Goal: Task Accomplishment & Management: Use online tool/utility

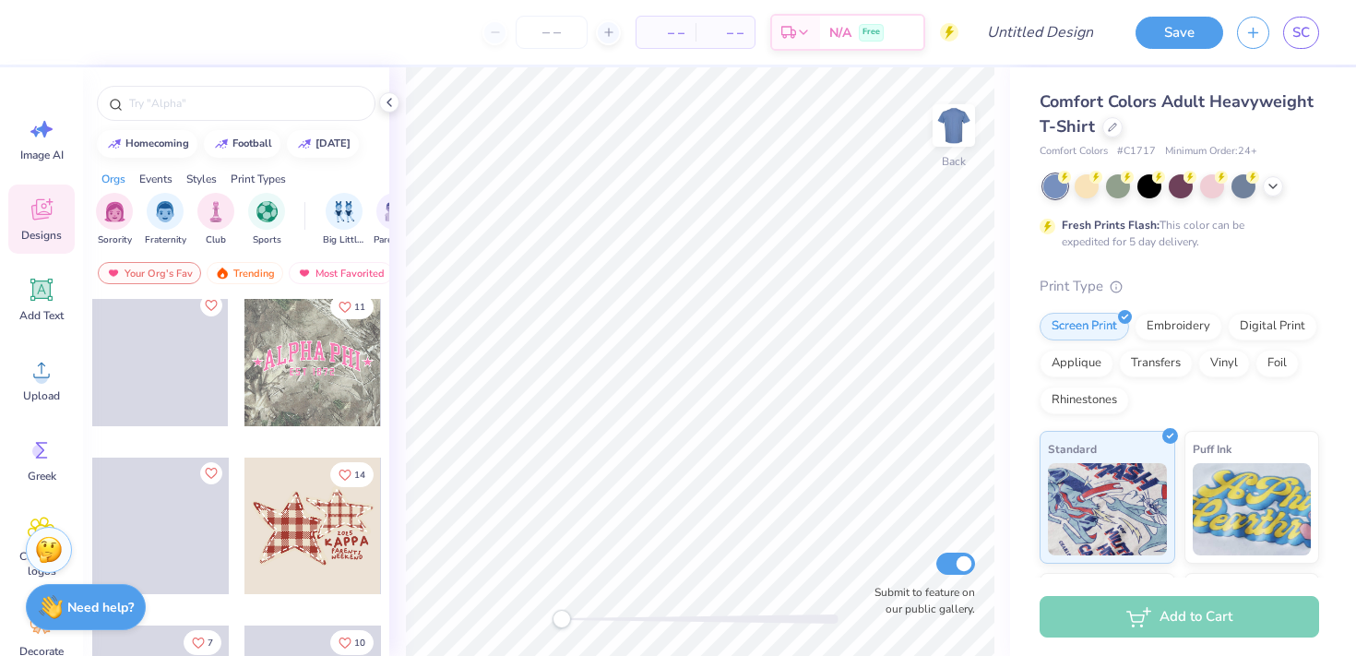
scroll to position [1828, 0]
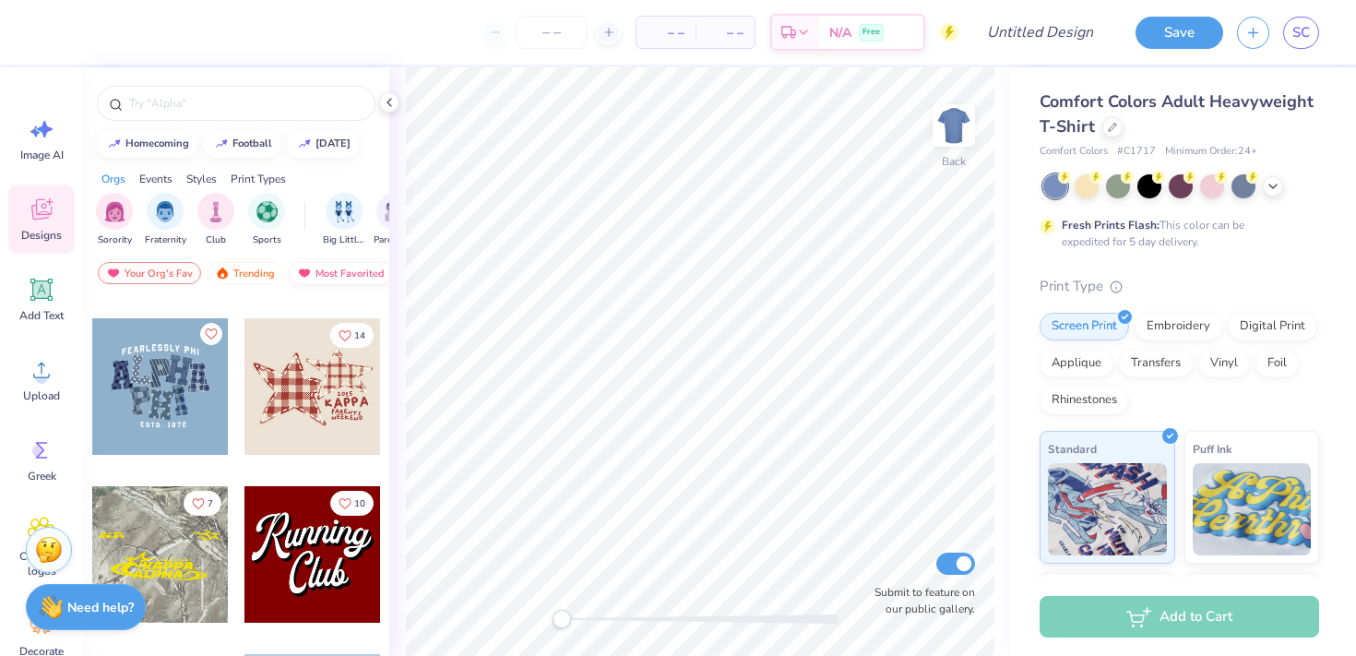
click at [360, 267] on div "Most Favorited" at bounding box center [341, 273] width 104 height 22
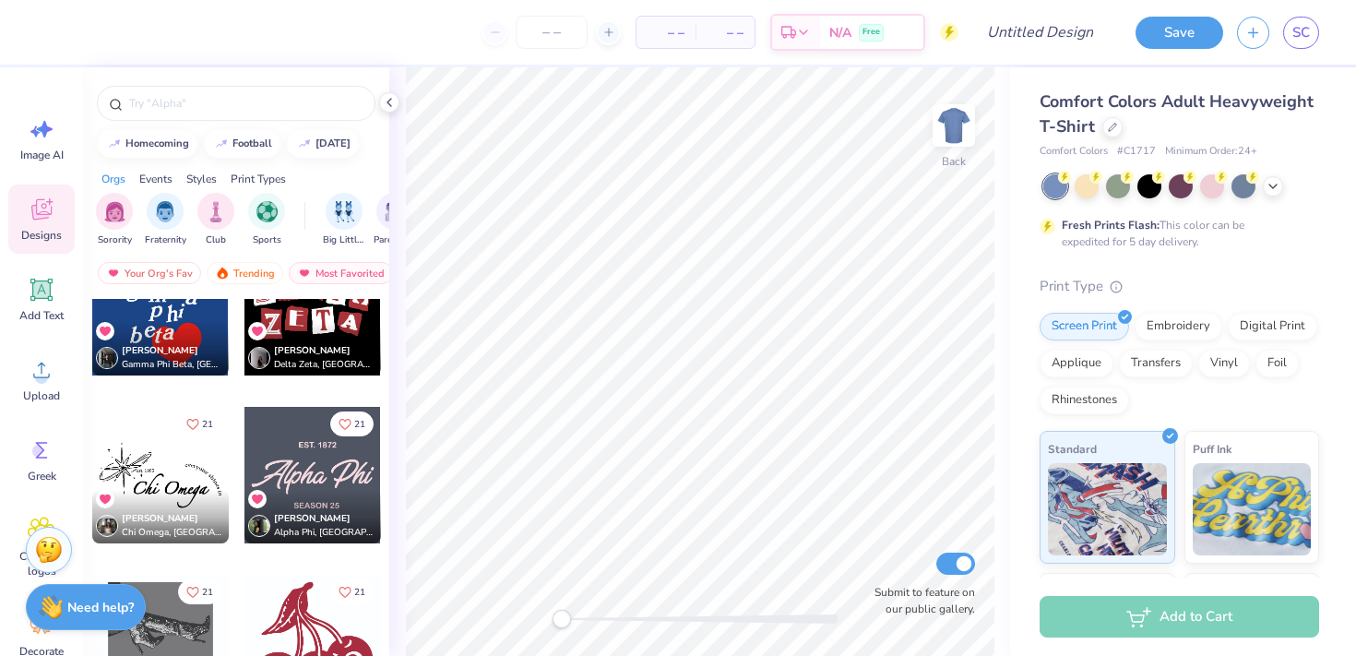
scroll to position [29396, 0]
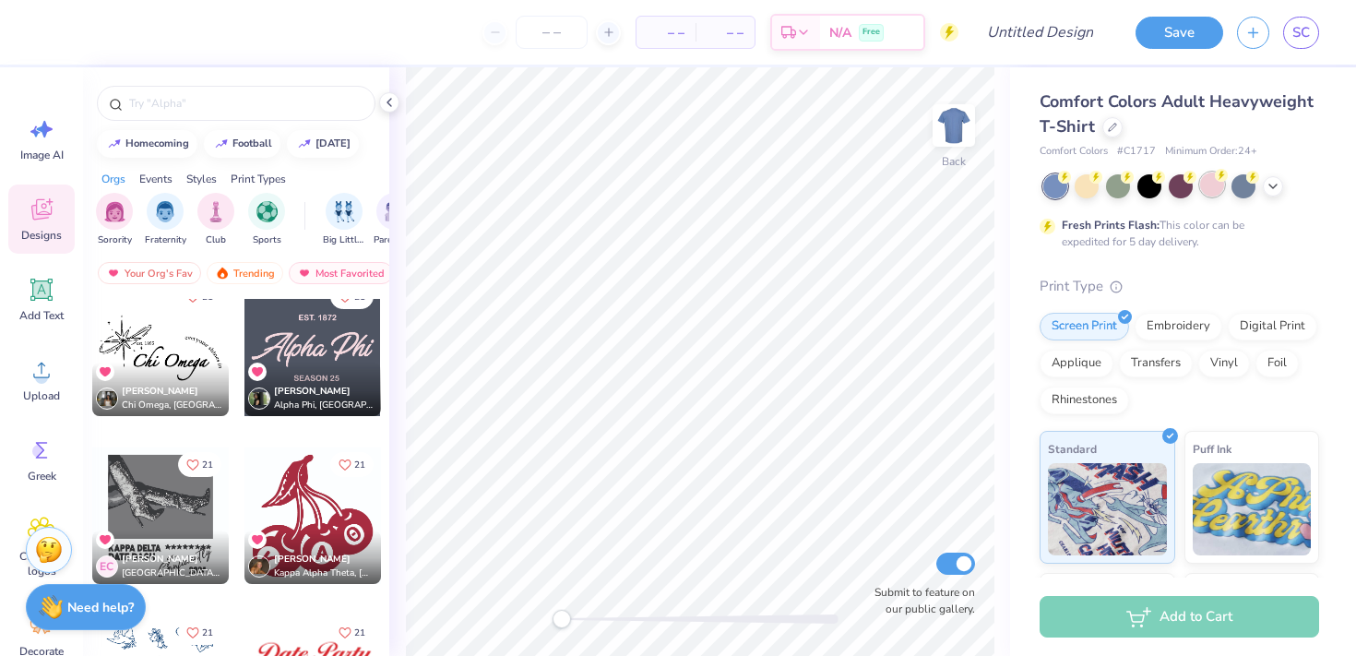
click at [1209, 188] on div at bounding box center [1212, 184] width 24 height 24
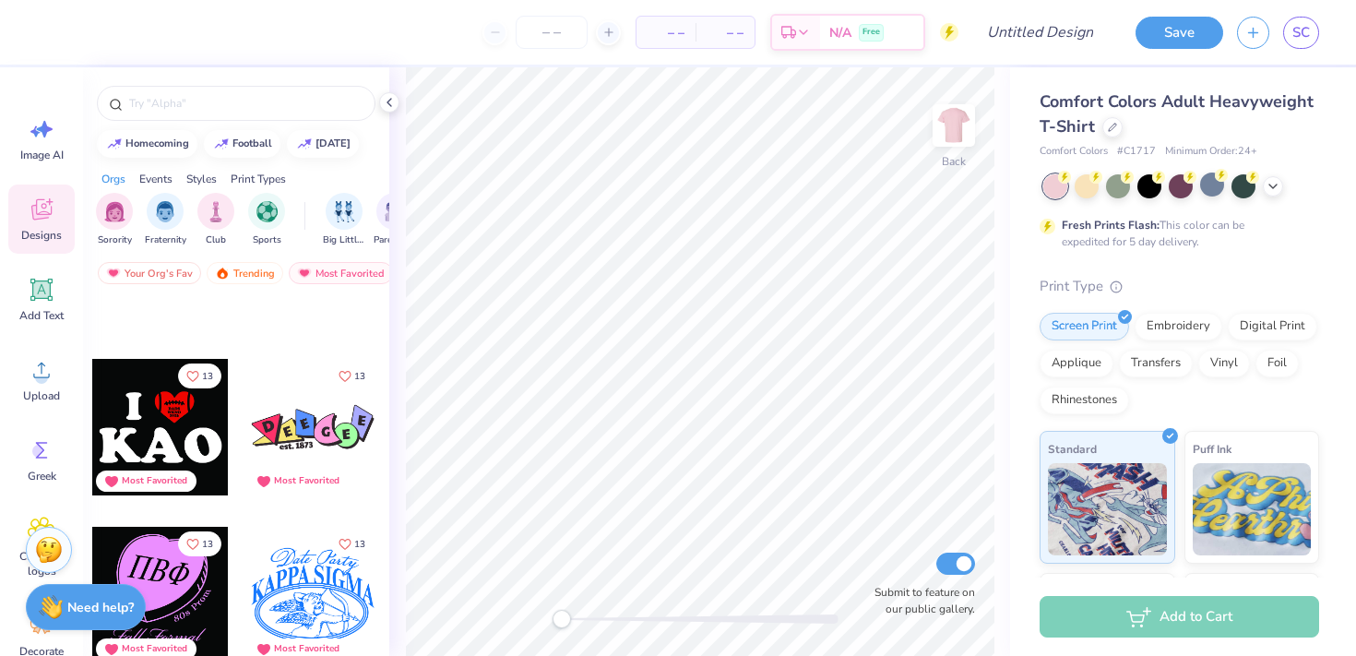
scroll to position [60206, 0]
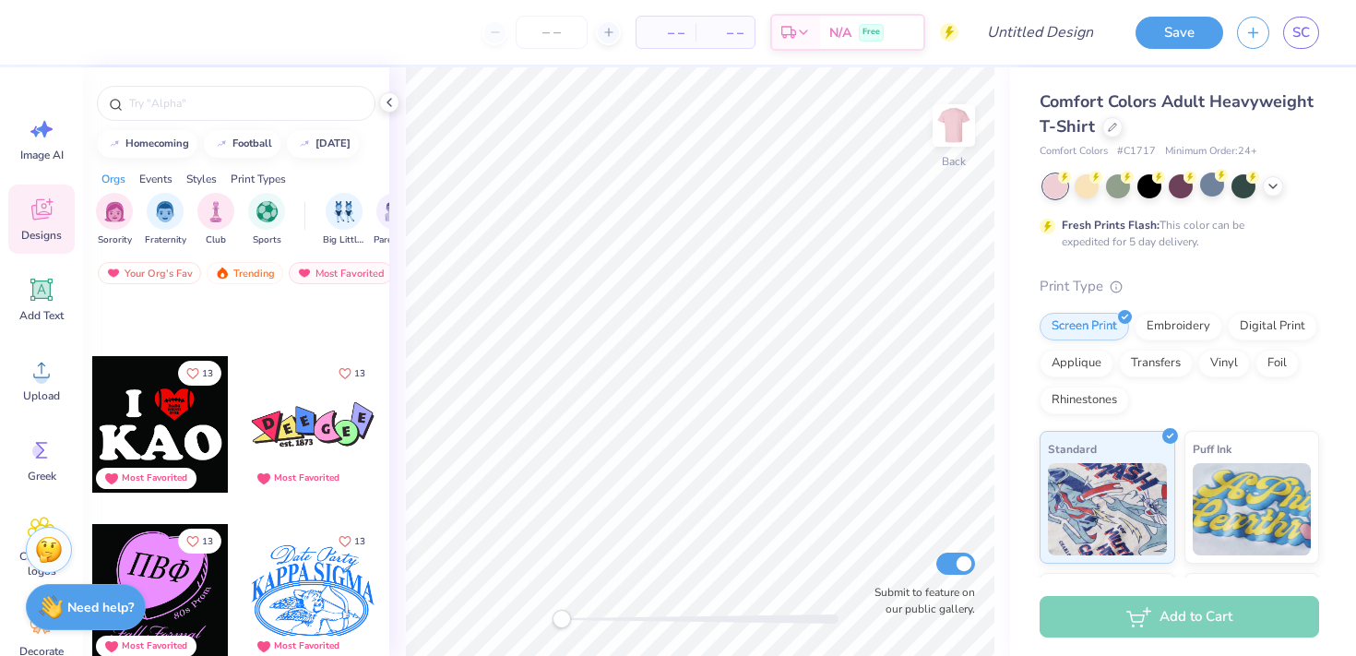
click at [300, 454] on div at bounding box center [312, 424] width 137 height 137
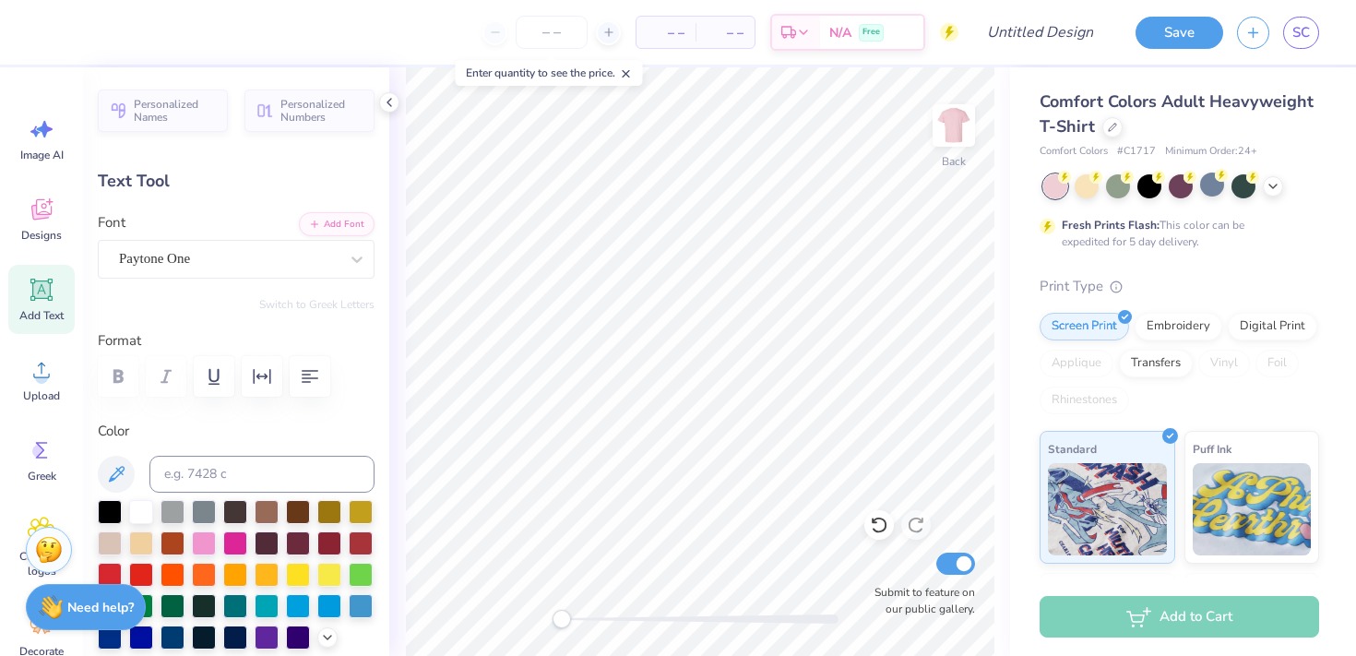
type textarea "E"
type input "0.97"
type input "1.15"
type input "5.14"
type textarea "c"
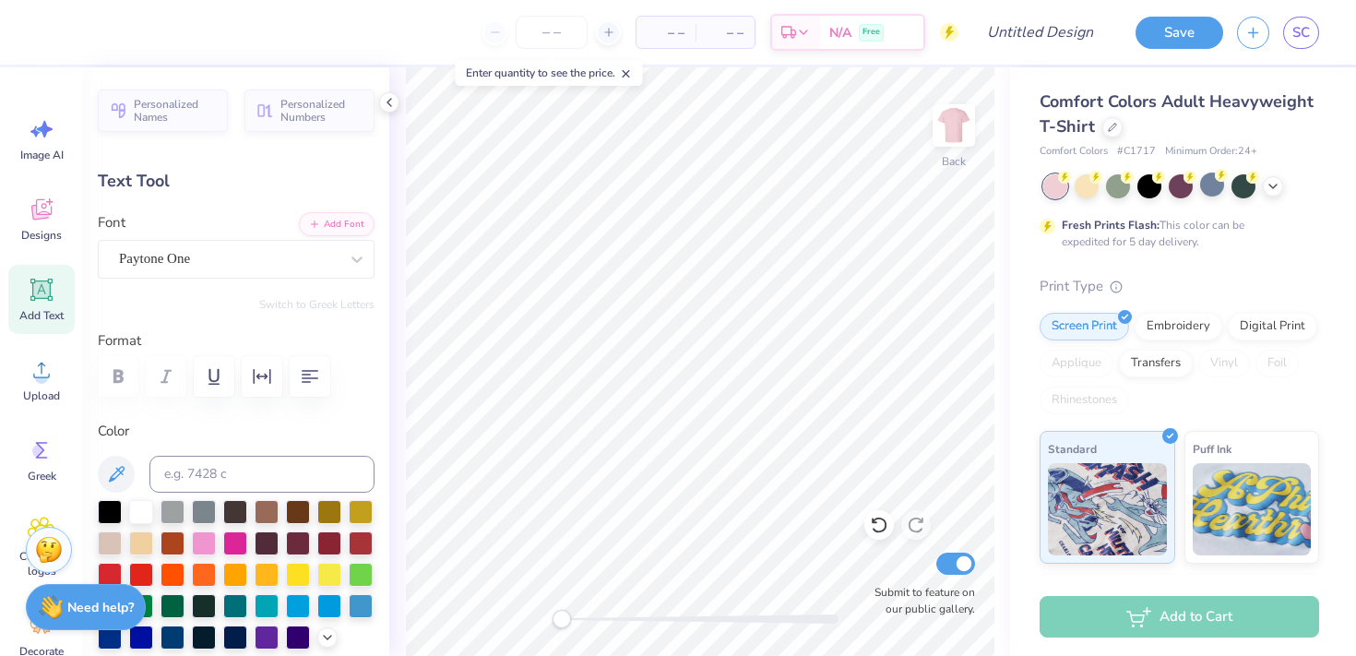
type textarea "x"
type textarea "X"
type input "4.35"
type textarea "C"
type textarea "S"
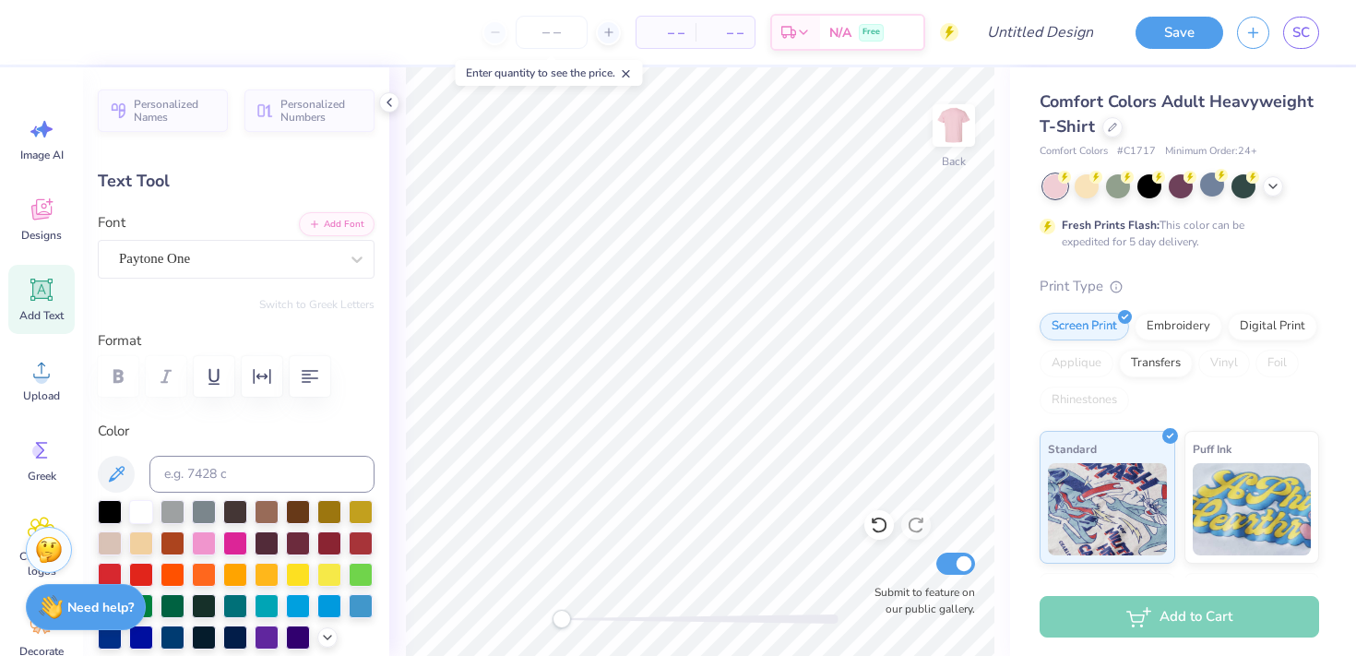
type input "0.80"
type input "1.06"
type input "4.07"
type input "7.0"
type textarea "!"
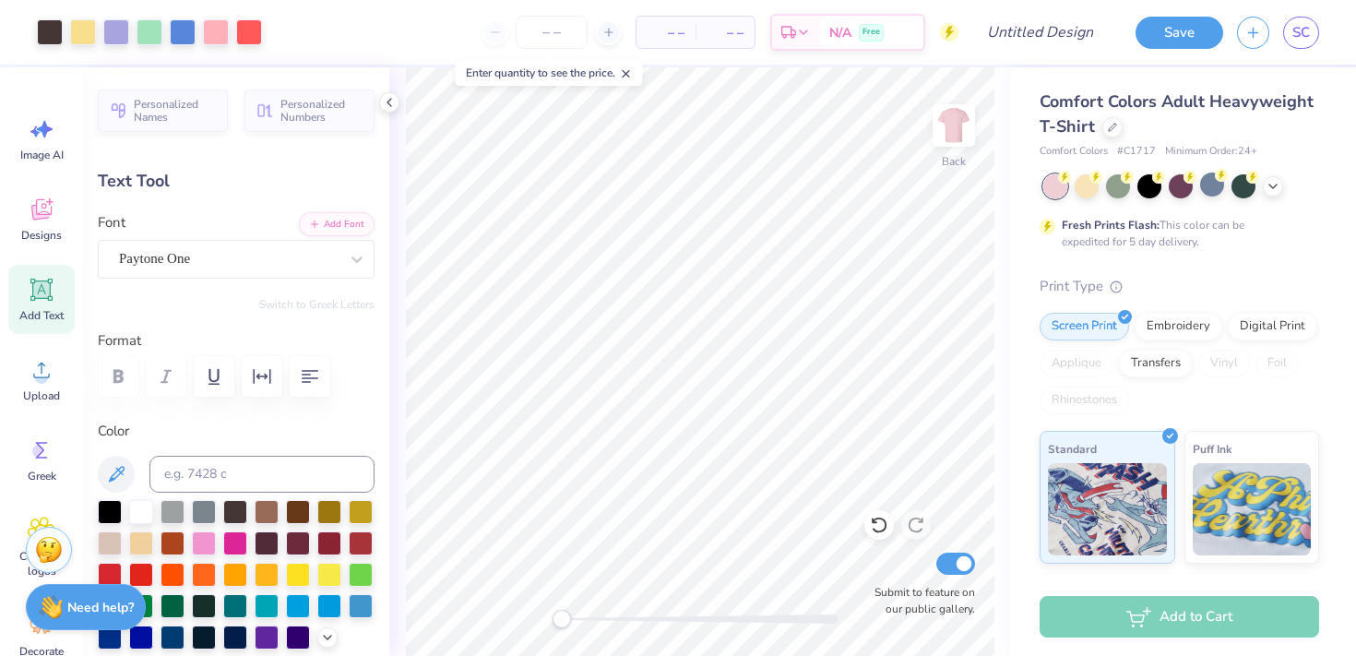
type input "0.0"
type input "3.37"
type input "0.80"
type input "6.74"
type input "-3.7"
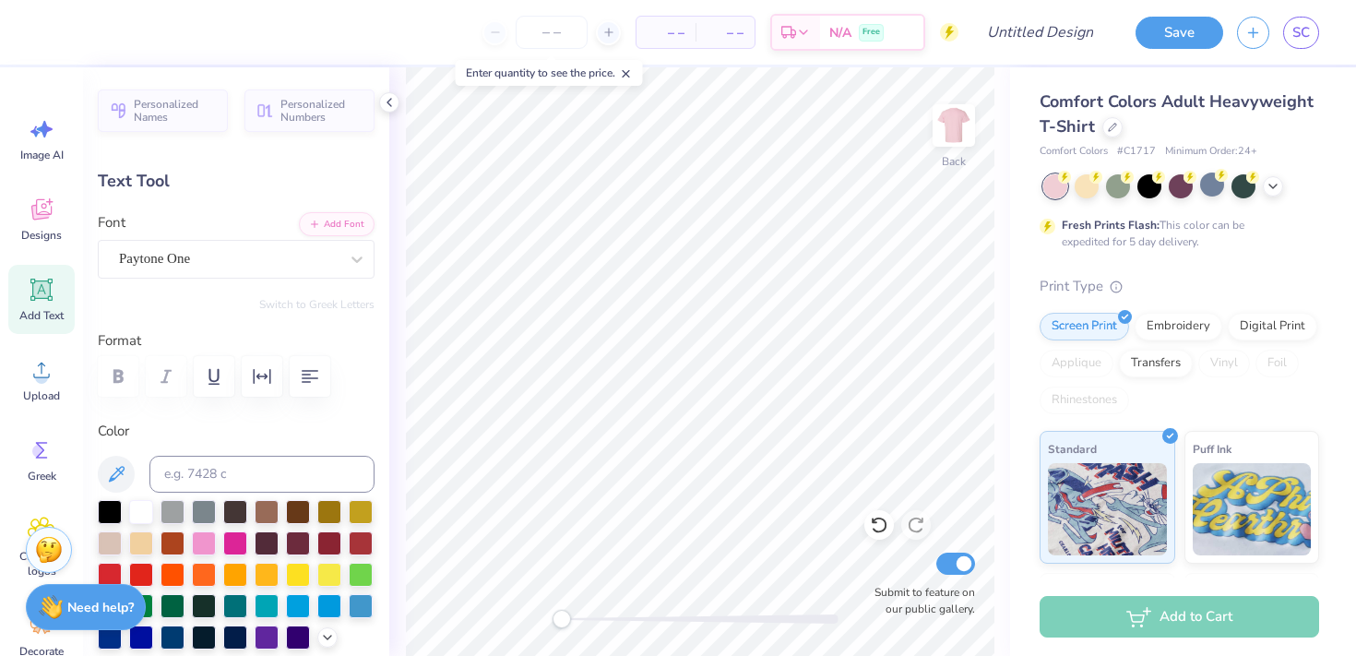
type textarea "e"
type textarea "DM YEAR 9"
type input "0.0"
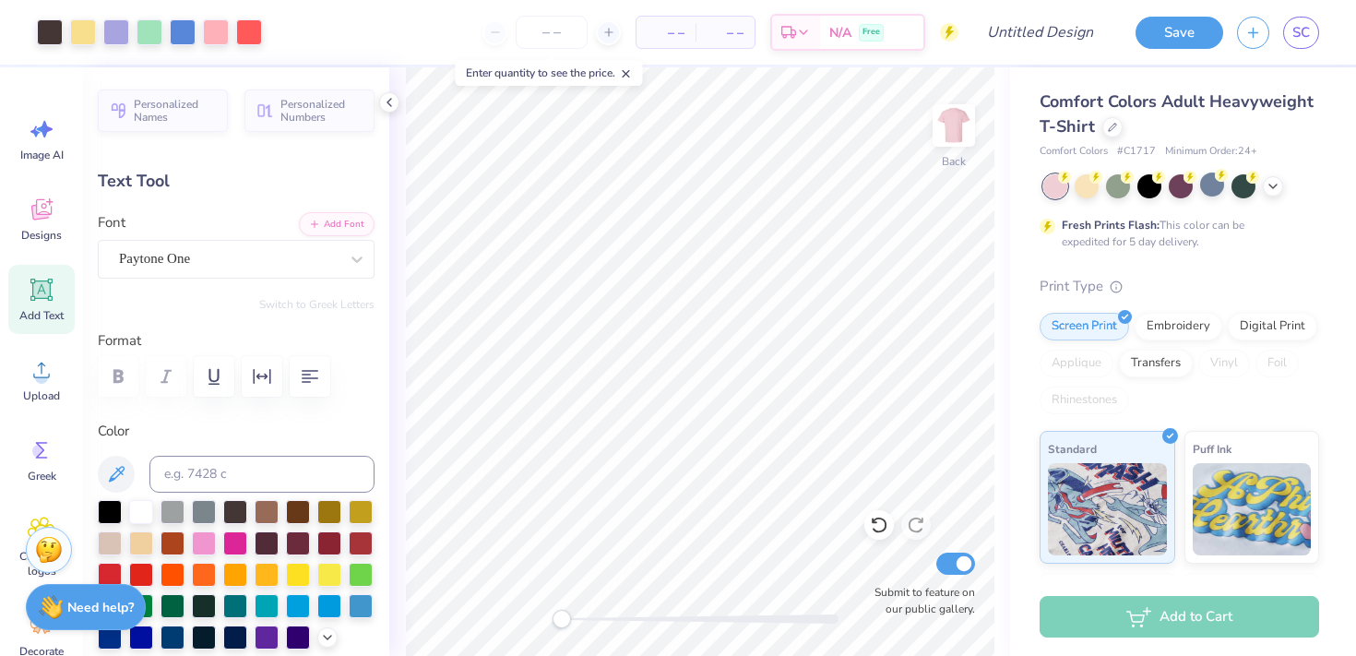
drag, startPoint x: 561, startPoint y: 622, endPoint x: 386, endPoint y: 613, distance: 175.4
click at [386, 613] on div "Art colors – – Per Item – – Total Est. Delivery N/A Free Design Title Save SC I…" at bounding box center [678, 328] width 1356 height 656
click at [1054, 47] on input "Design Title" at bounding box center [1062, 32] width 90 height 37
type input "merch"
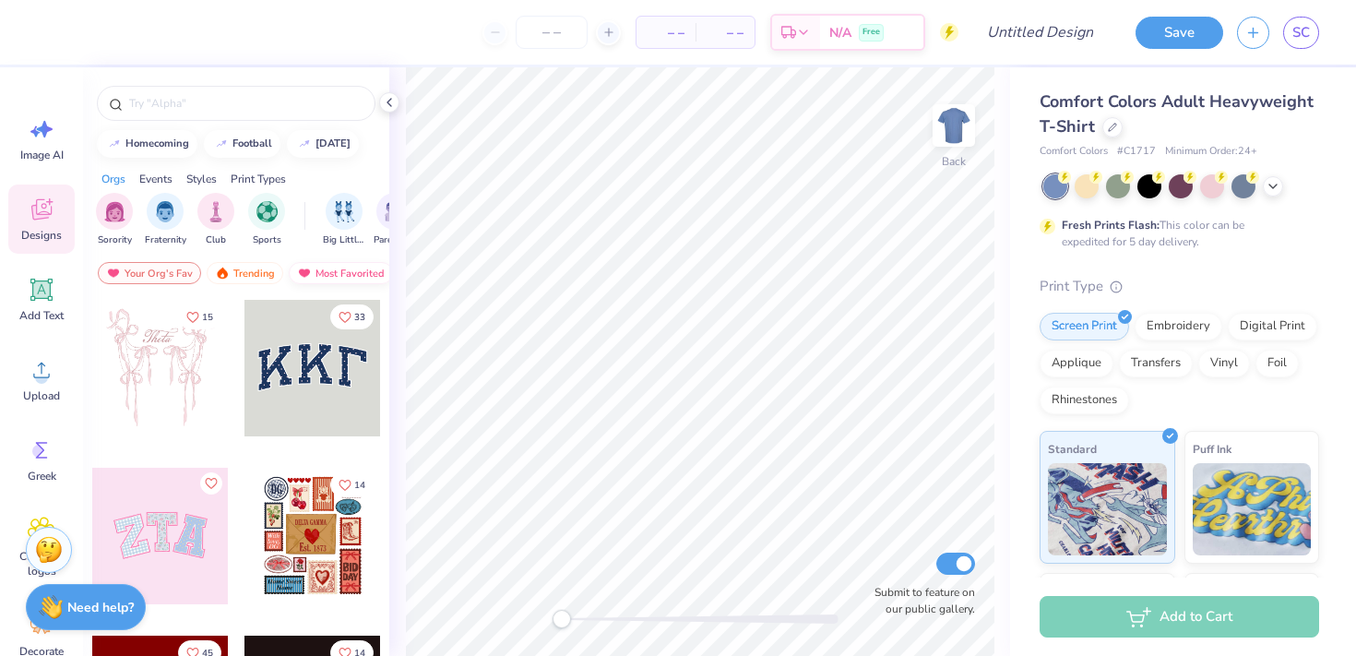
scroll to position [0, 107]
click at [320, 281] on div "Newest" at bounding box center [326, 273] width 70 height 22
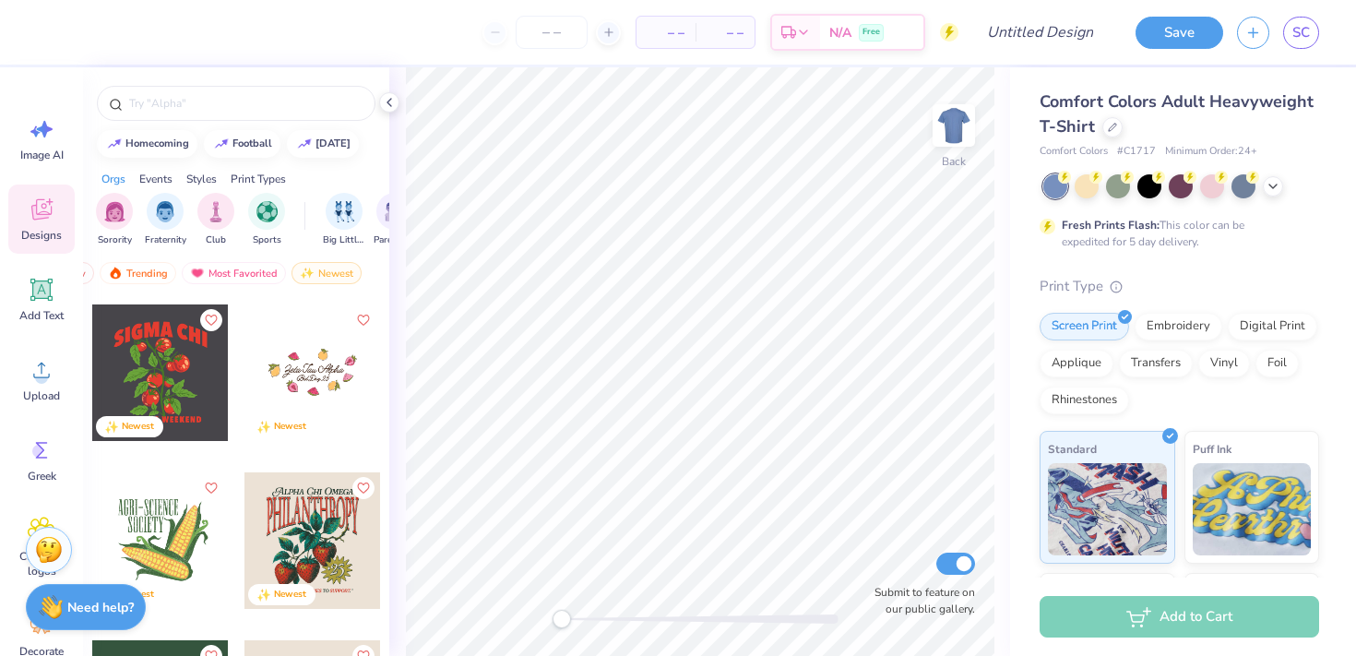
scroll to position [7720, 0]
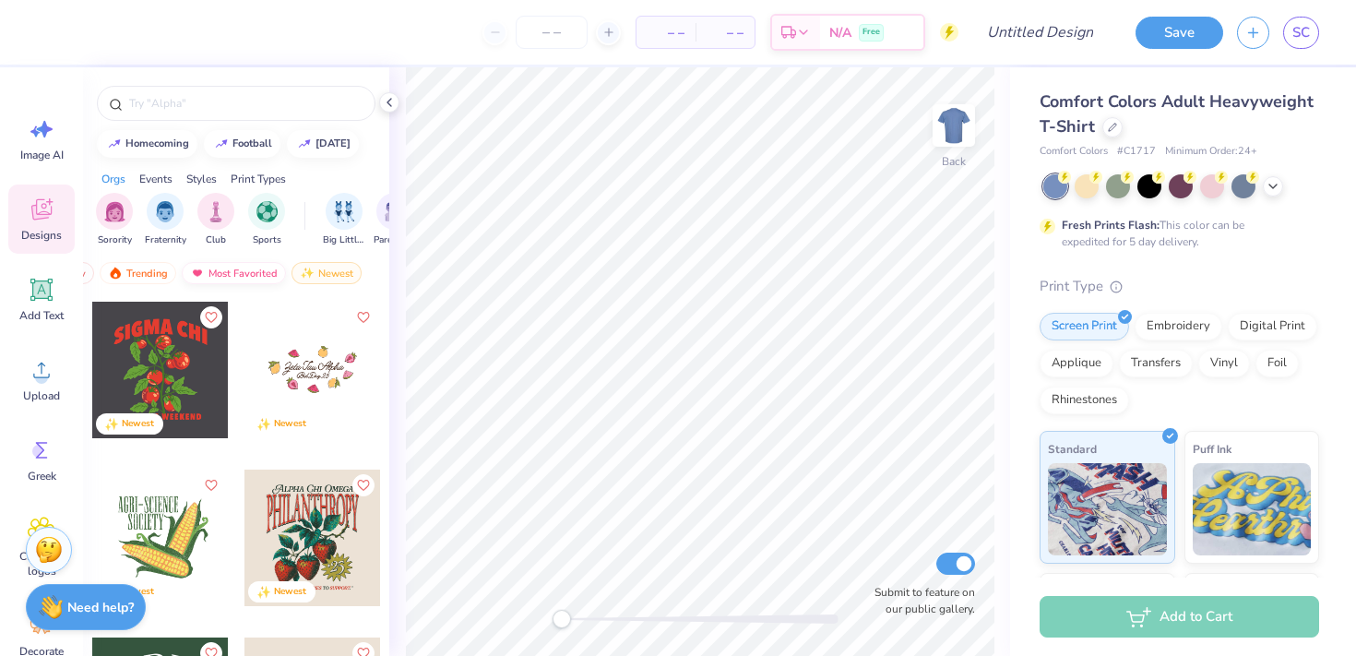
click at [204, 275] on div "Most Favorited" at bounding box center [234, 273] width 104 height 22
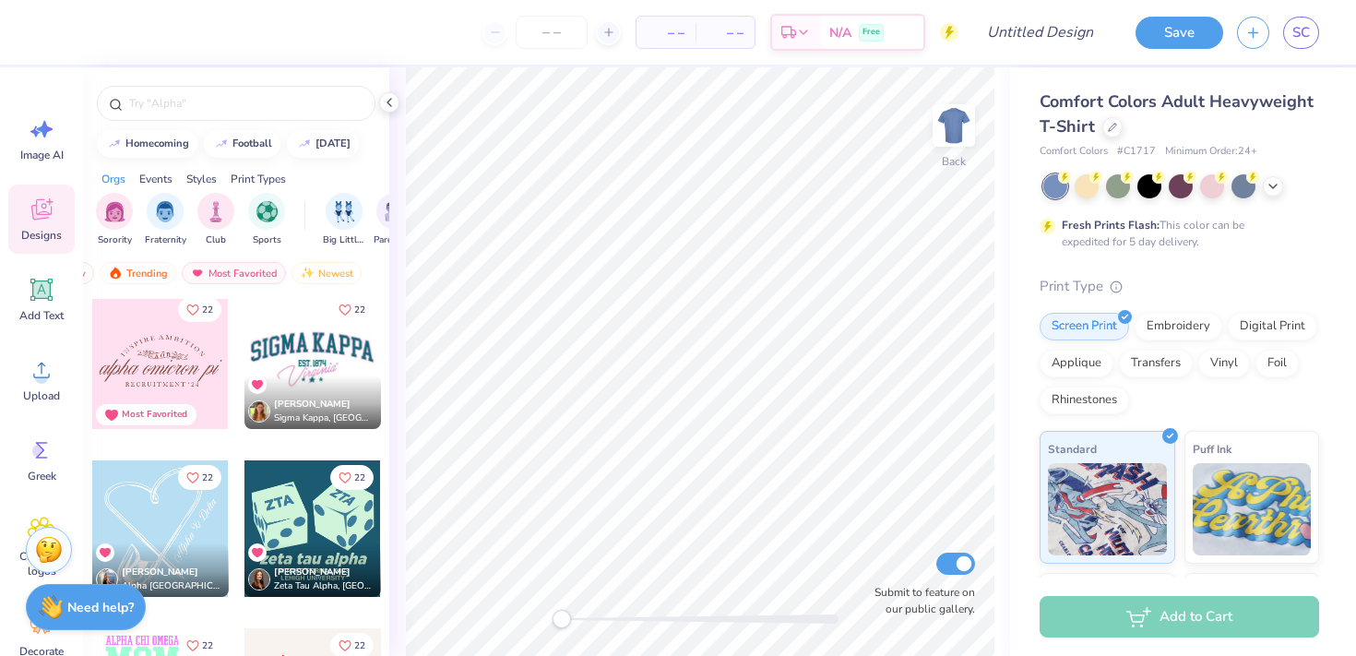
scroll to position [28004, 0]
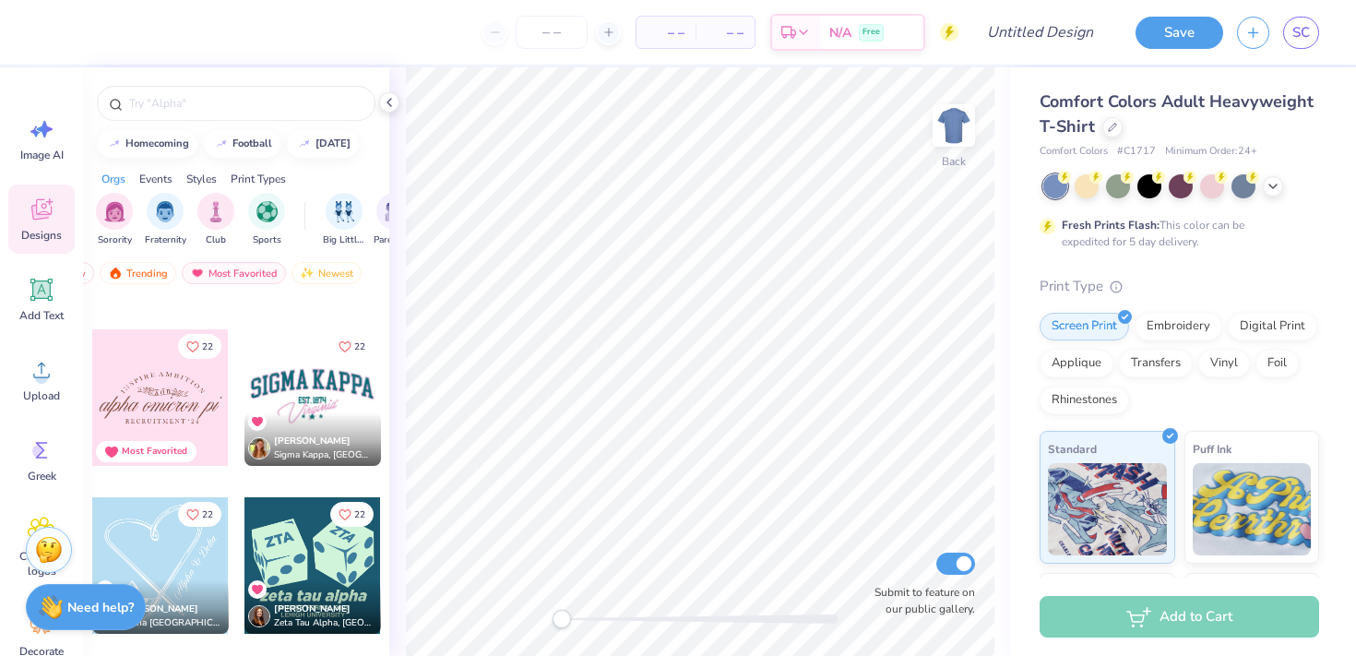
click at [325, 406] on div at bounding box center [312, 397] width 137 height 137
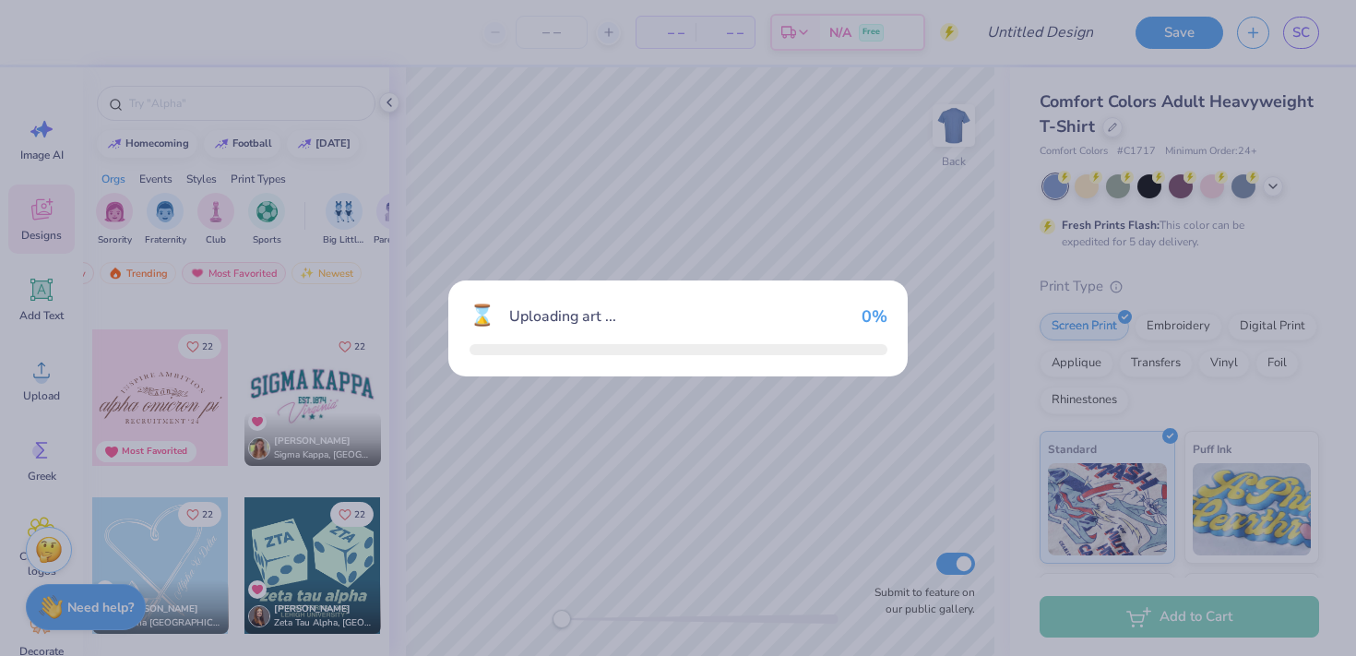
click at [325, 406] on div "⌛ Uploading art ... 0 %" at bounding box center [678, 328] width 1356 height 656
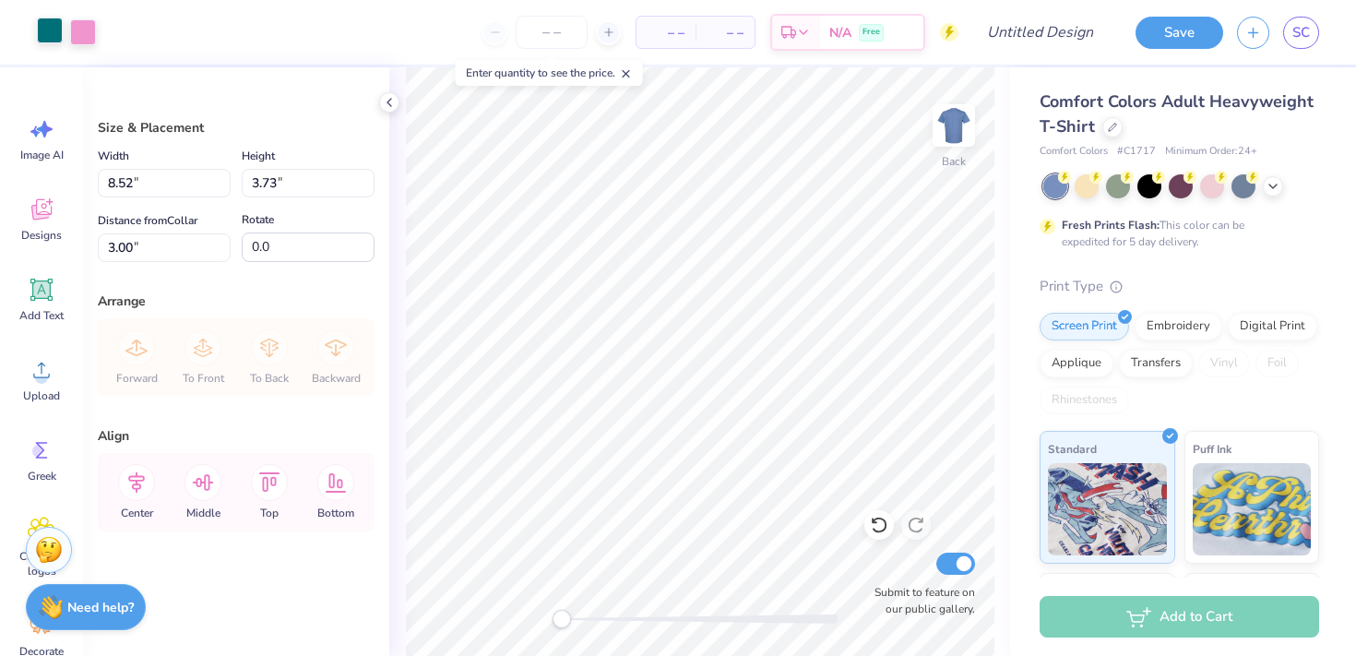
click at [48, 38] on div at bounding box center [50, 31] width 26 height 26
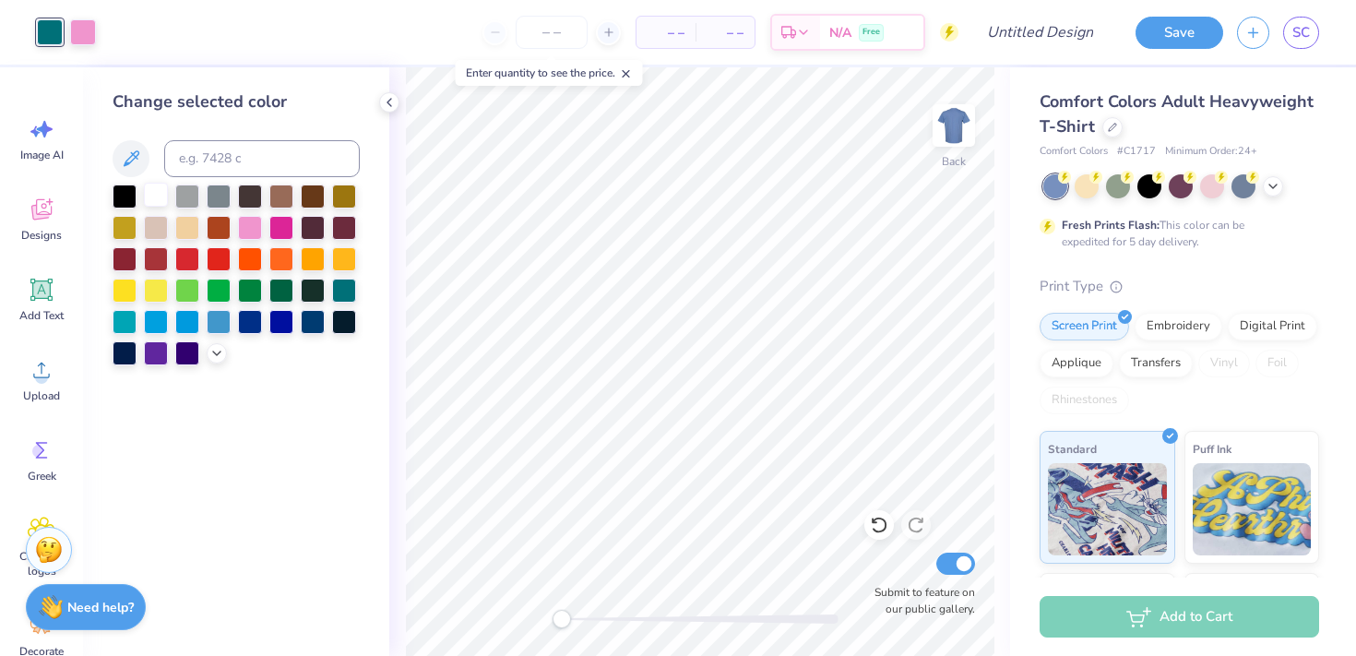
click at [160, 200] on div at bounding box center [156, 195] width 24 height 24
click at [1212, 188] on div at bounding box center [1212, 184] width 24 height 24
click at [84, 30] on div at bounding box center [83, 31] width 26 height 26
click at [280, 230] on div at bounding box center [281, 226] width 24 height 24
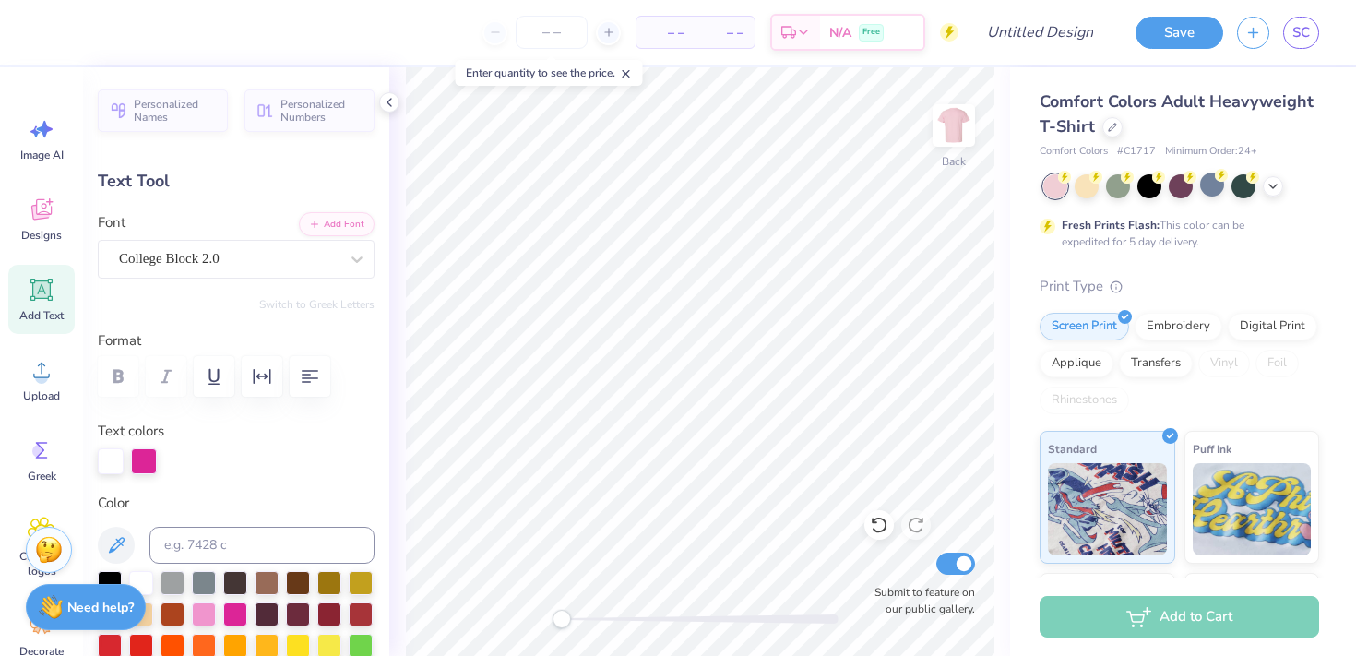
scroll to position [0, 5]
type textarea "D"
type textarea "Dance Marathon"
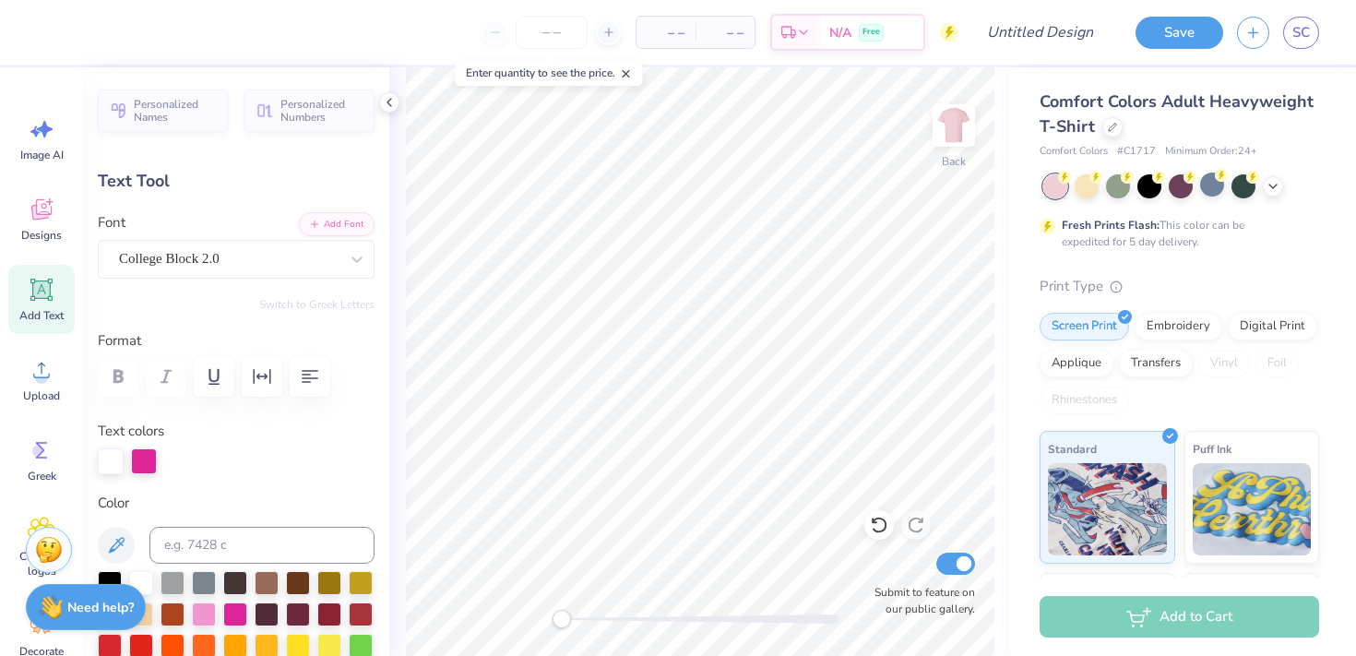
type input "4.11"
type input "1.69"
type input "5.04"
type input "-11.9"
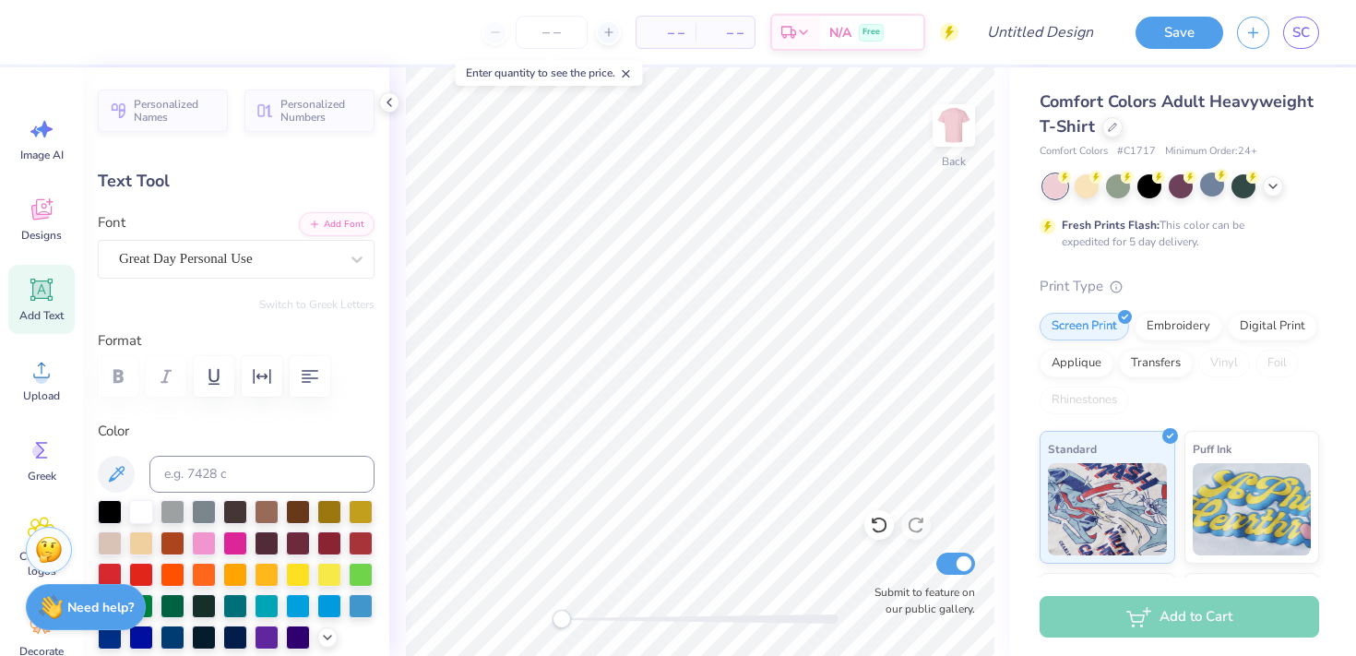
type textarea "e"
type textarea "Executives"
type input "1.91"
type input "0.45"
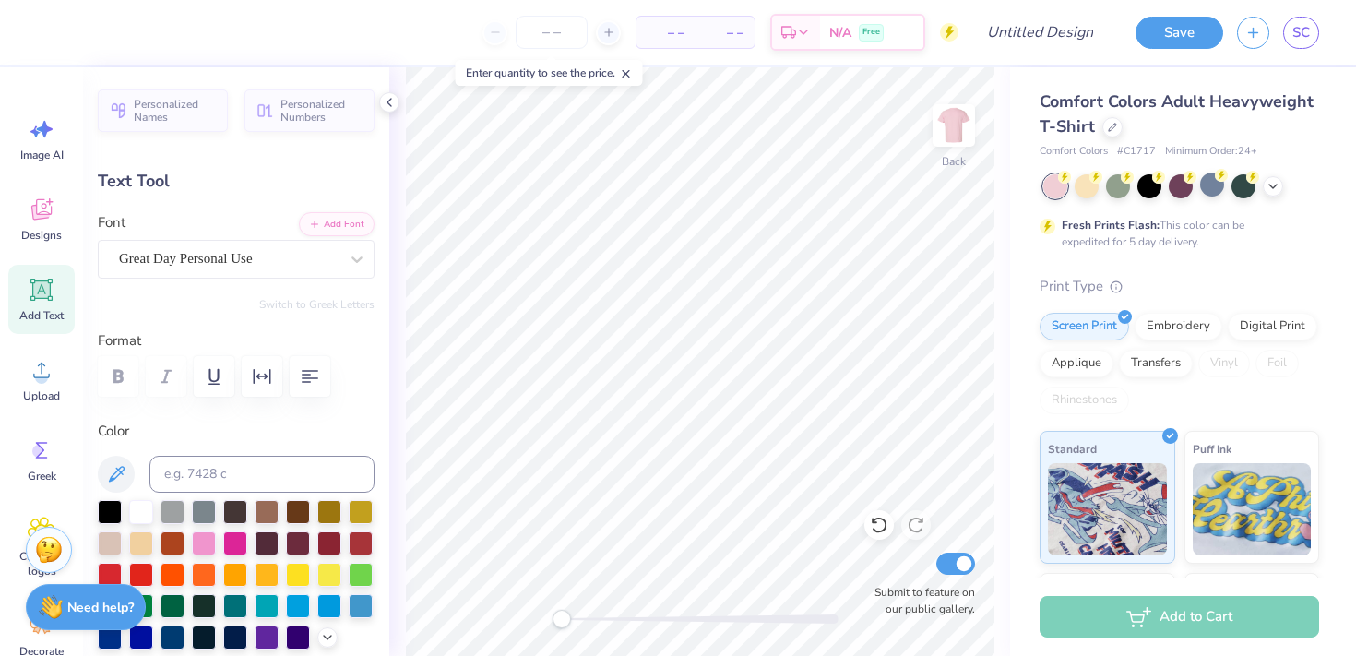
type input "4.93"
type input "0.0"
type input "4.65"
type input "1.81"
type input "5.01"
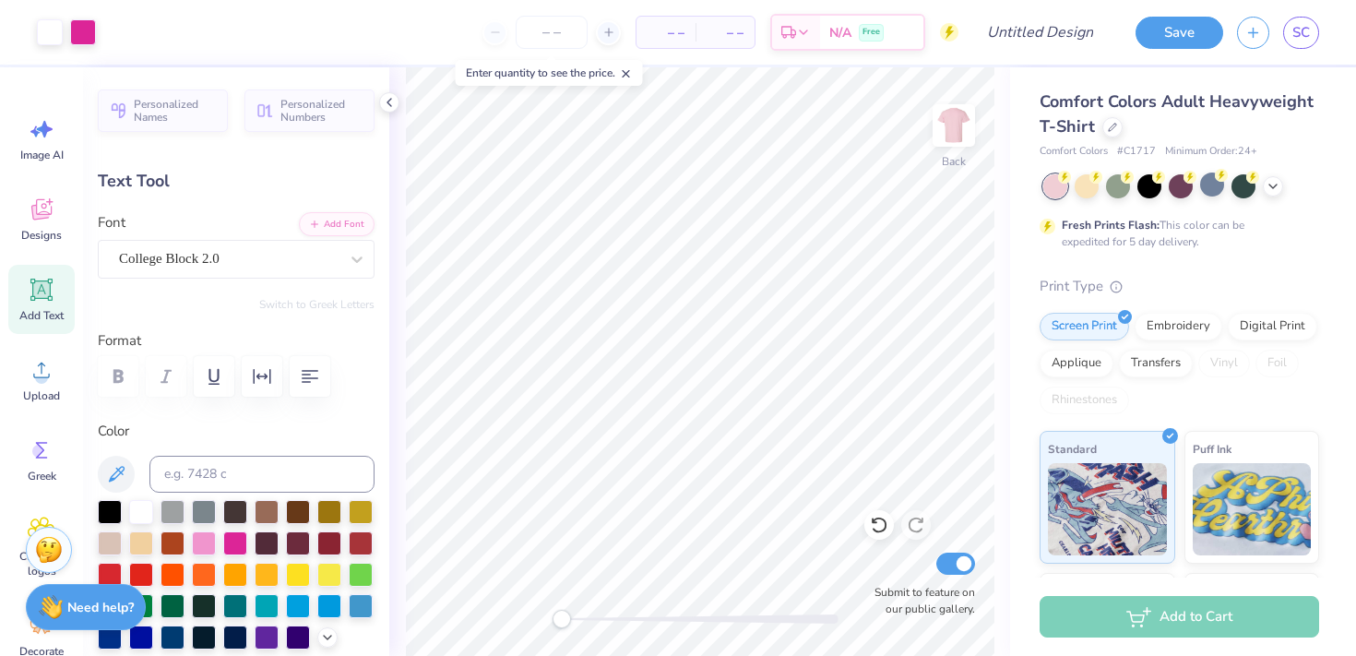
type input "-11.9"
type input "11.79"
type input "2.38"
type input "2.86"
type input "0.0"
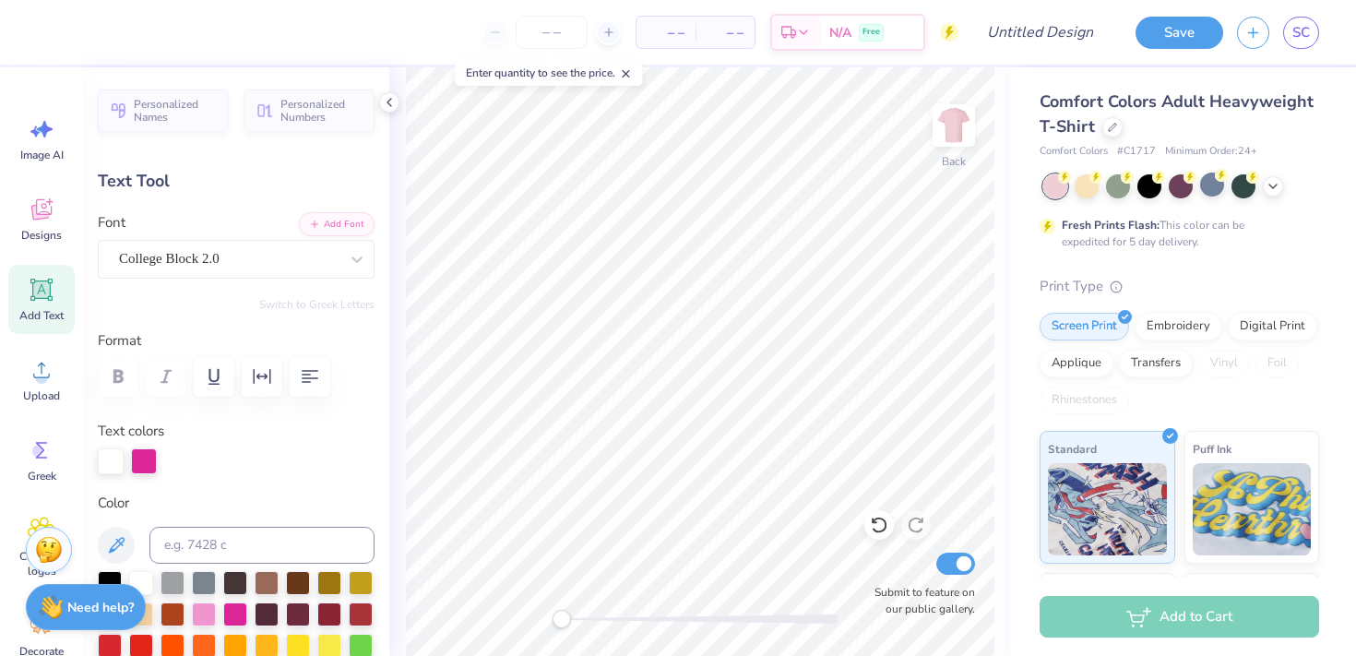
type input "1.91"
type input "0.45"
type input "4.93"
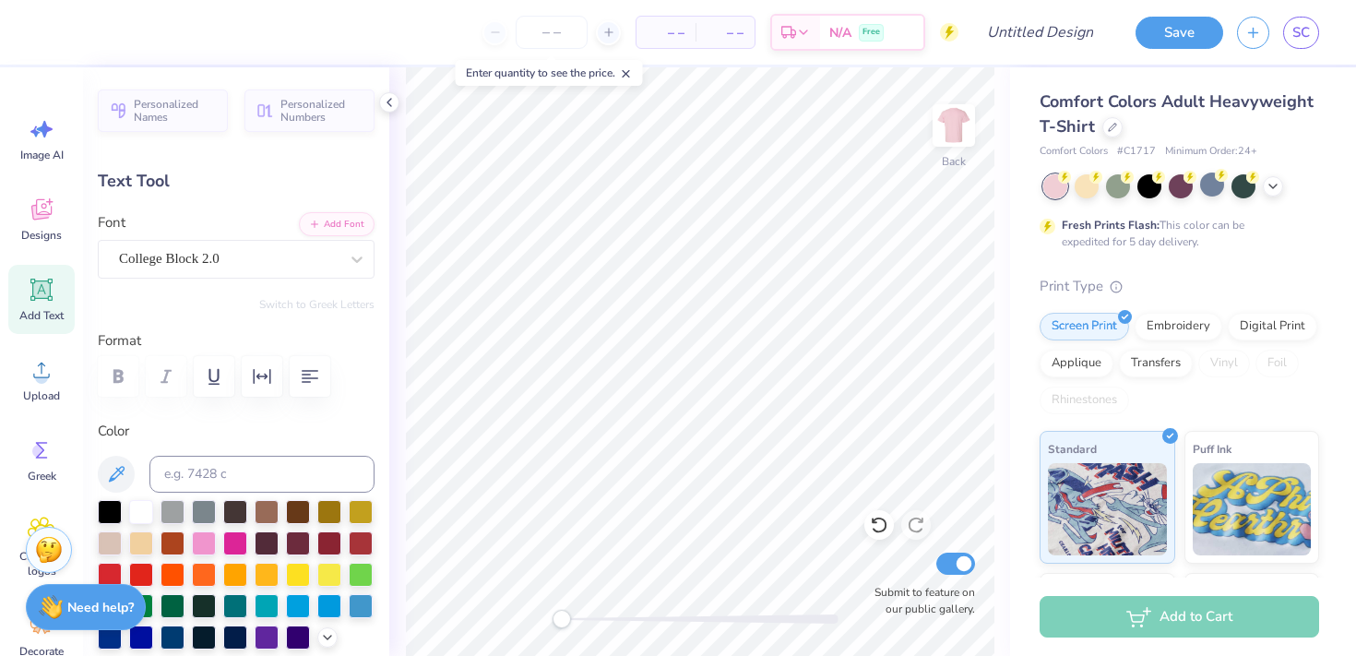
type input "4.65"
type input "1.81"
type input "5.01"
type input "-11.9"
type input "1.91"
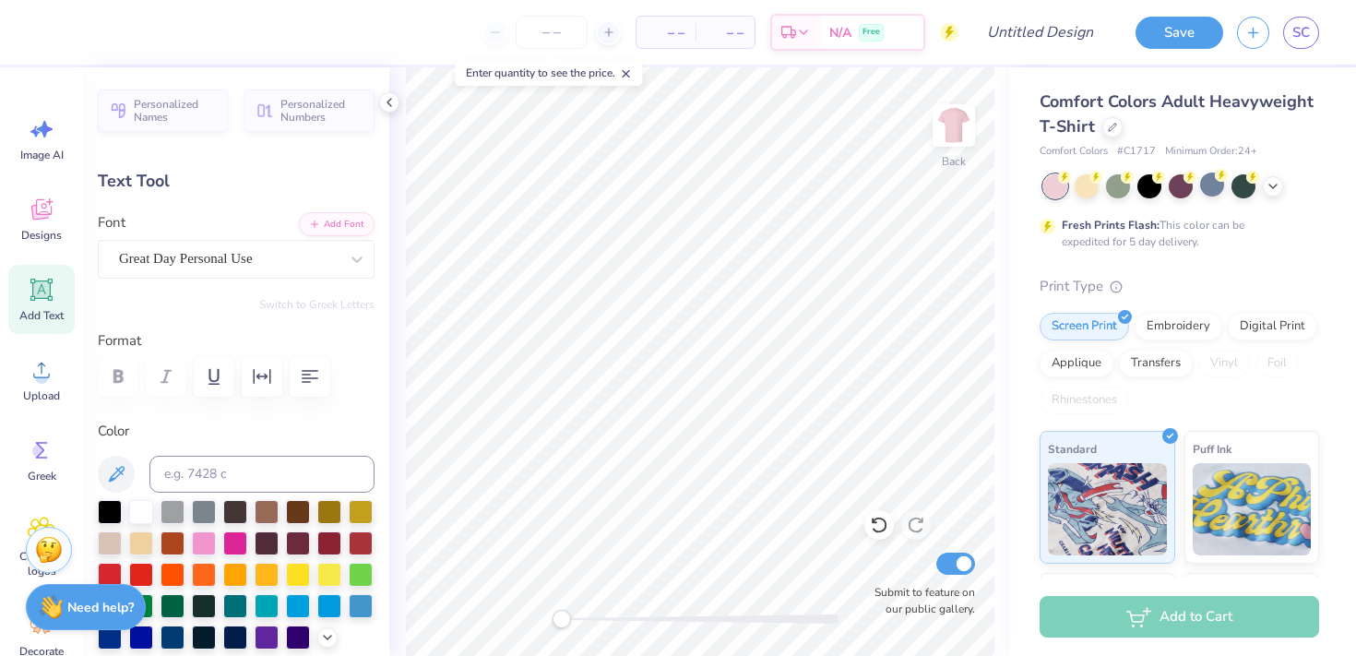
type input "0.45"
type input "4.93"
type input "0.0"
type textarea "EST>. 1991"
type input "4.65"
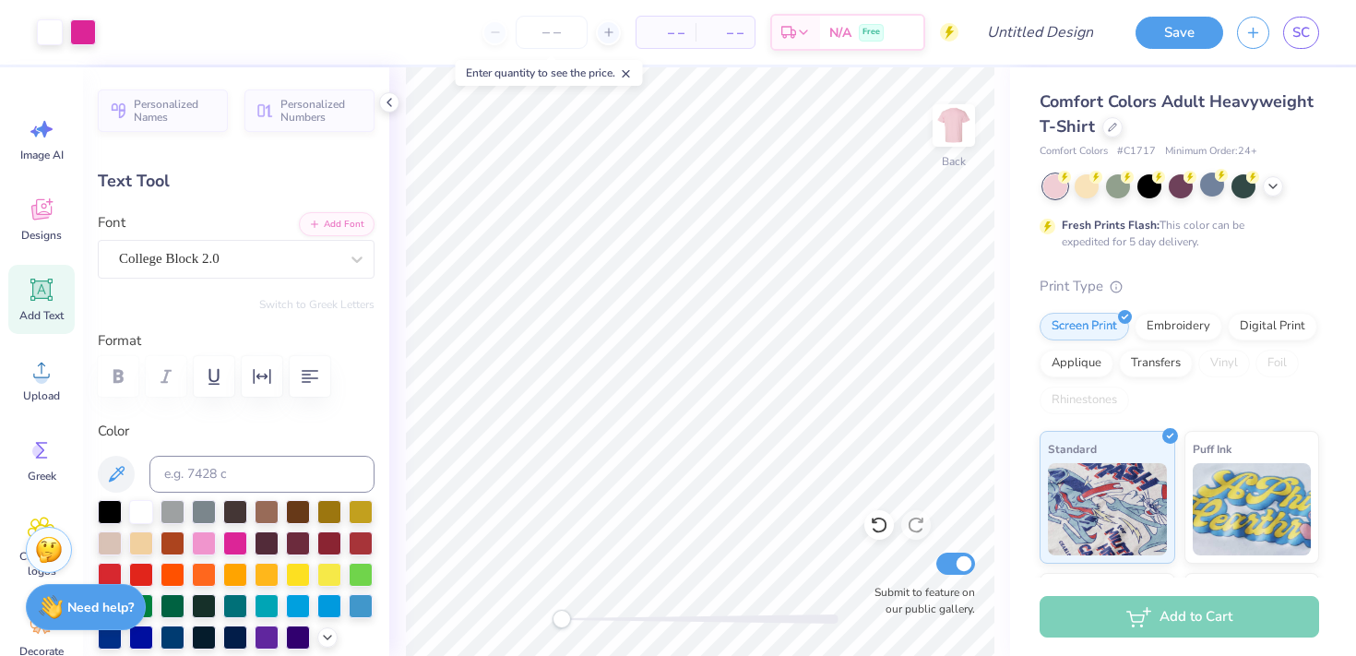
type input "1.81"
type input "5.15"
type input "-11.9"
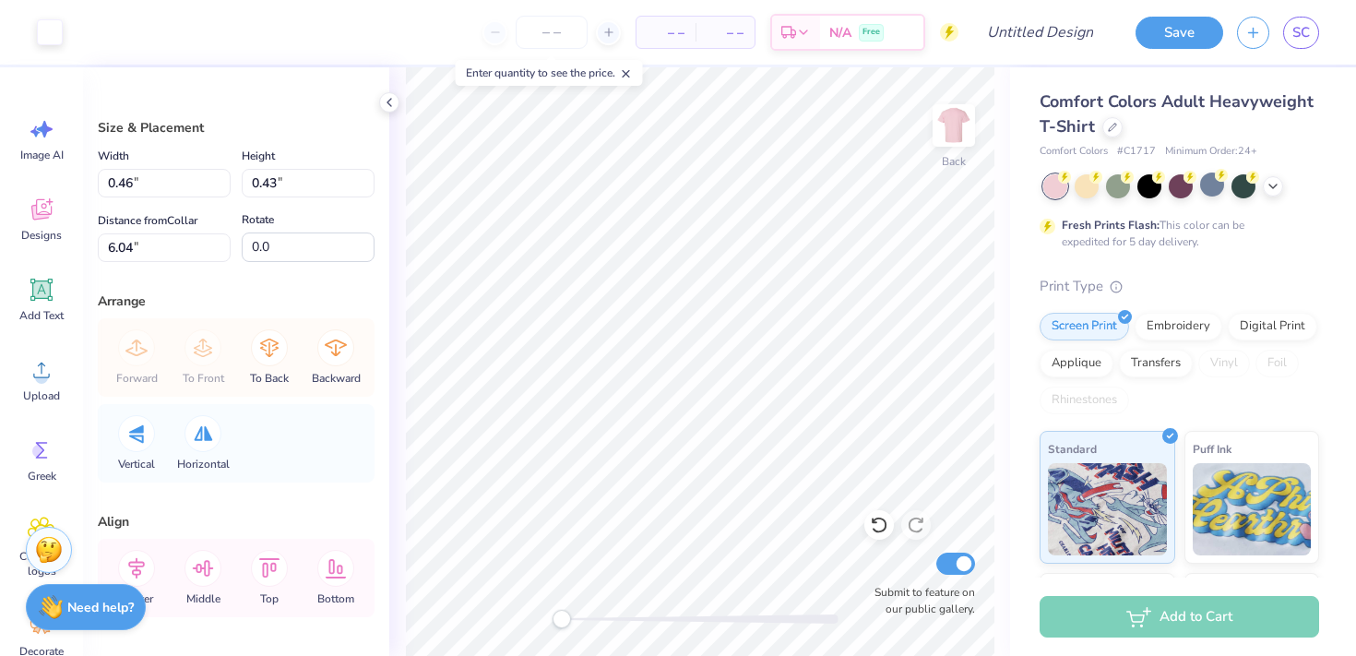
type input "0.53"
type input "0.50"
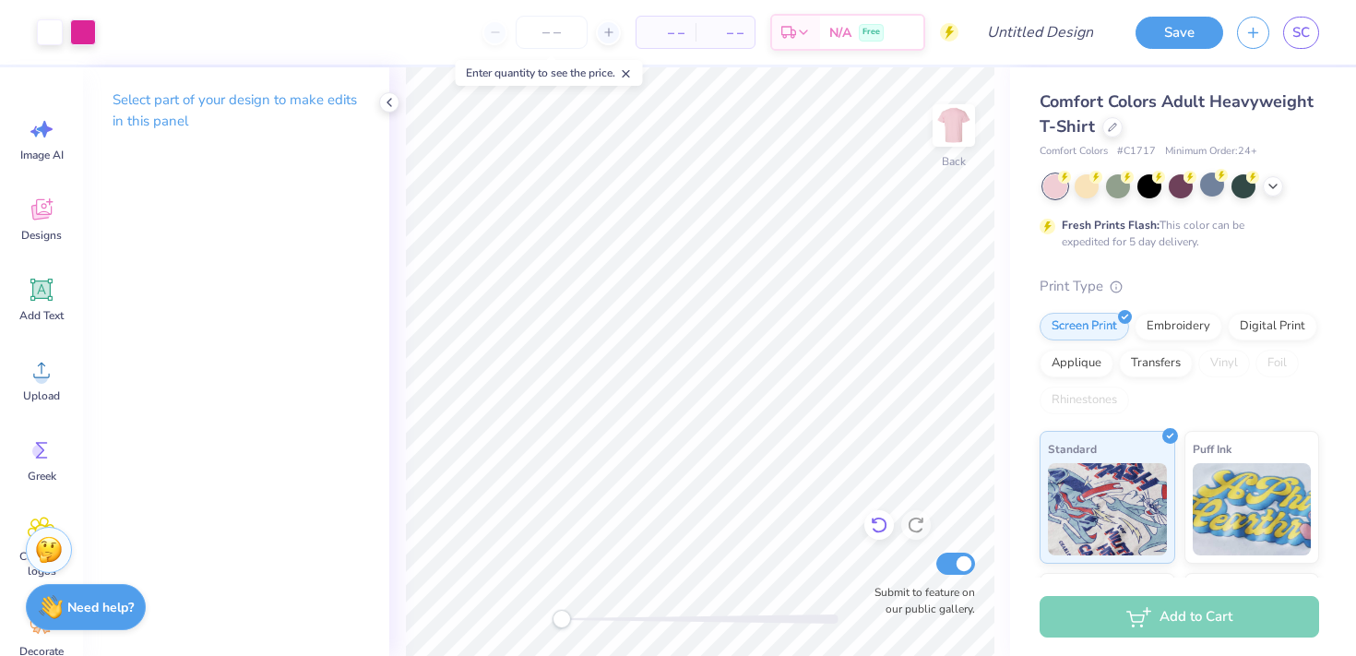
click at [877, 538] on div at bounding box center [879, 525] width 30 height 30
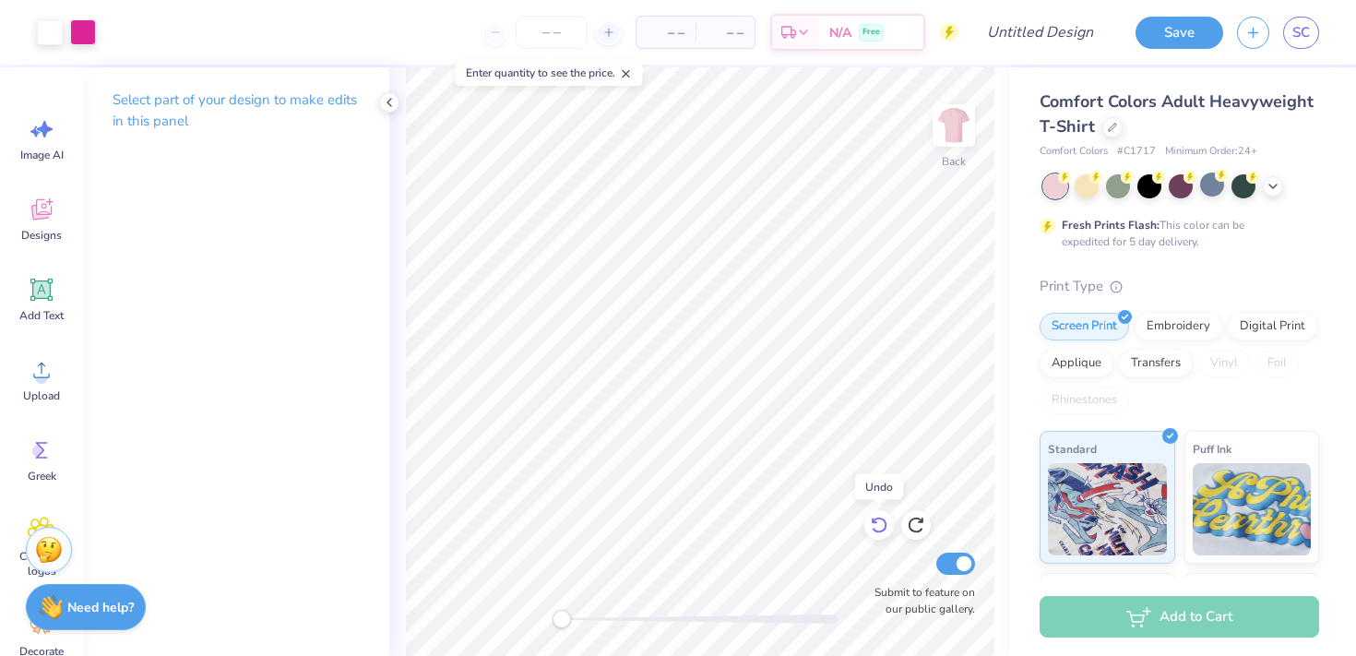
click at [877, 538] on div at bounding box center [879, 525] width 30 height 30
click at [920, 523] on icon at bounding box center [916, 525] width 18 height 18
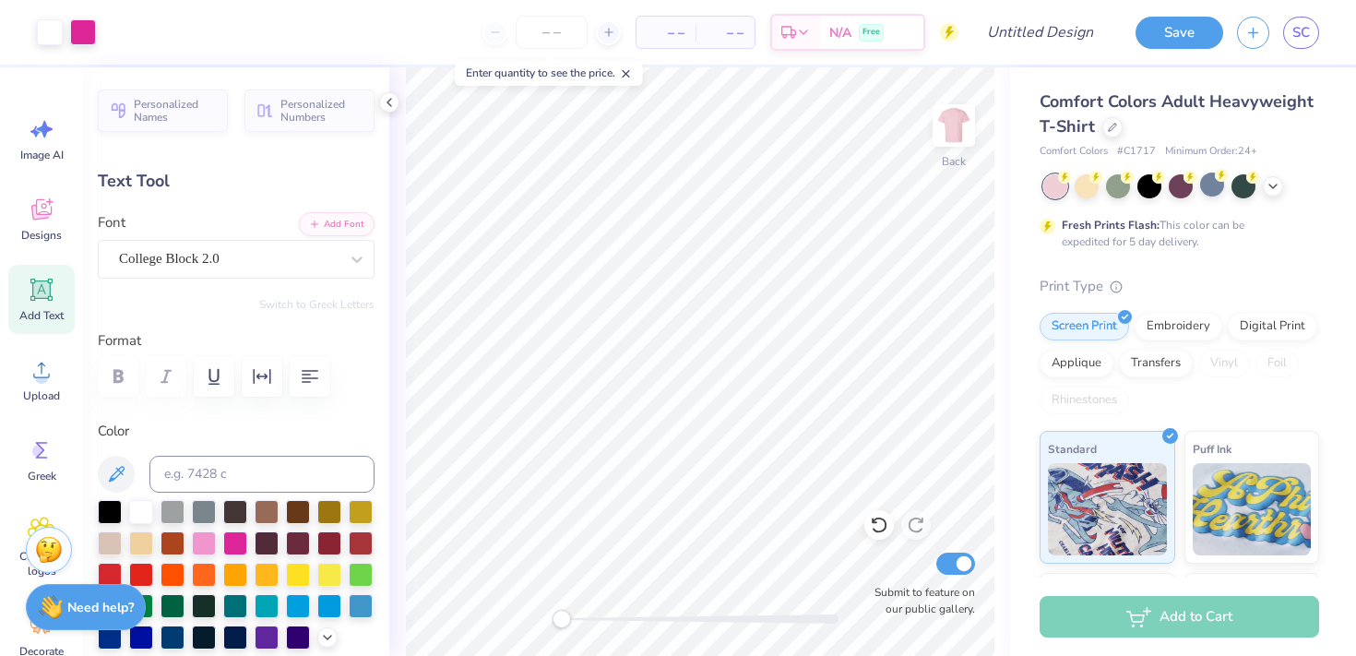
type input "4.66"
type input "4.65"
type input "1.81"
type input "5.01"
type input "-11.9"
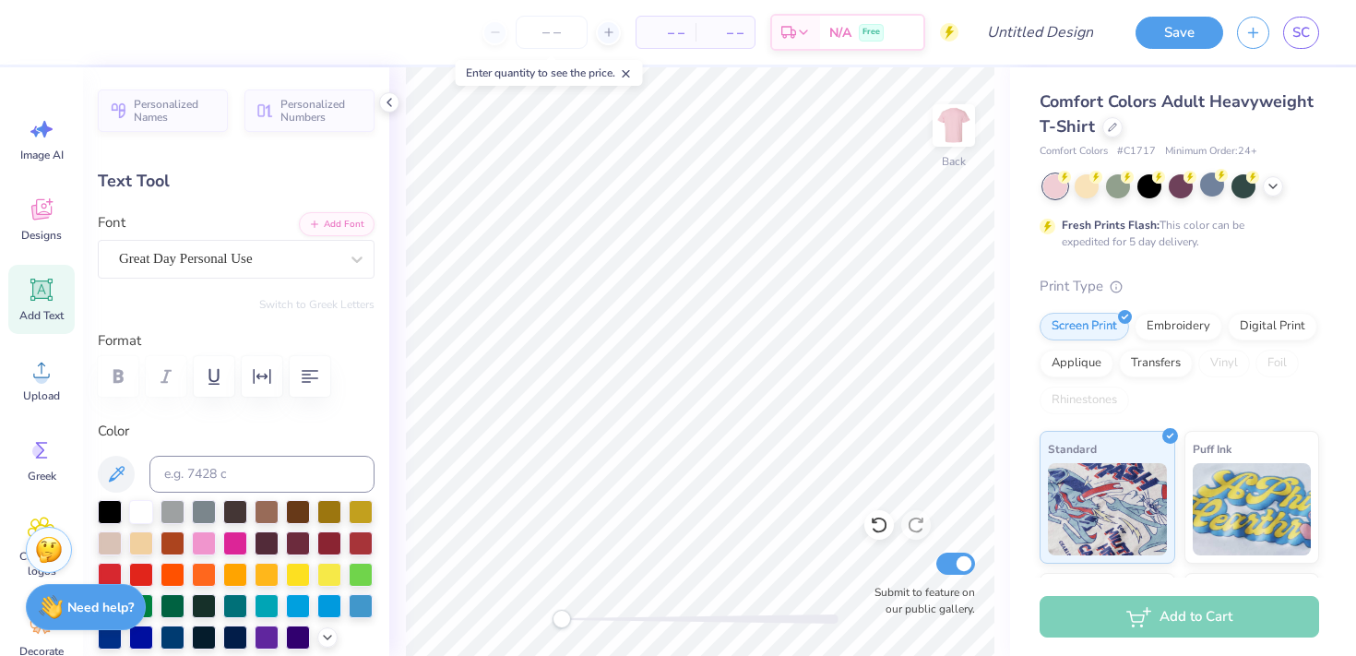
type input "1.91"
type input "0.45"
type input "4.66"
type input "0.0"
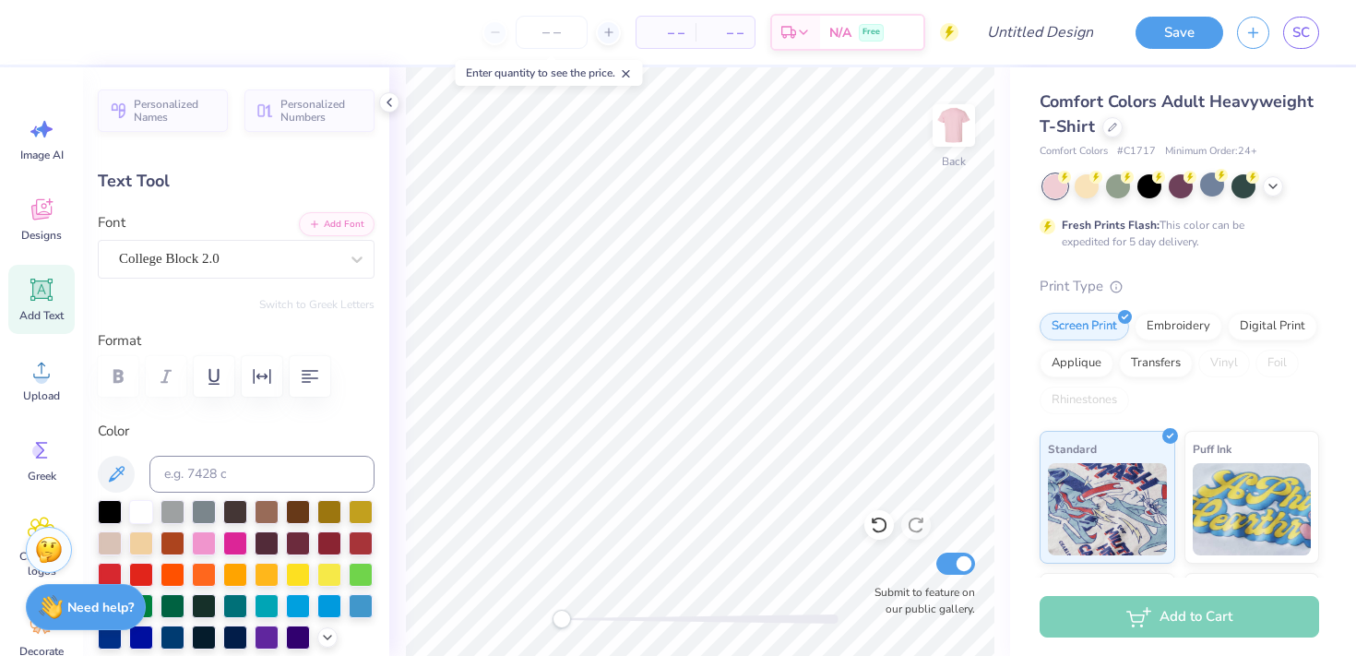
type textarea "est. 1991"
type input "4.65"
type input "1.81"
type input "5.01"
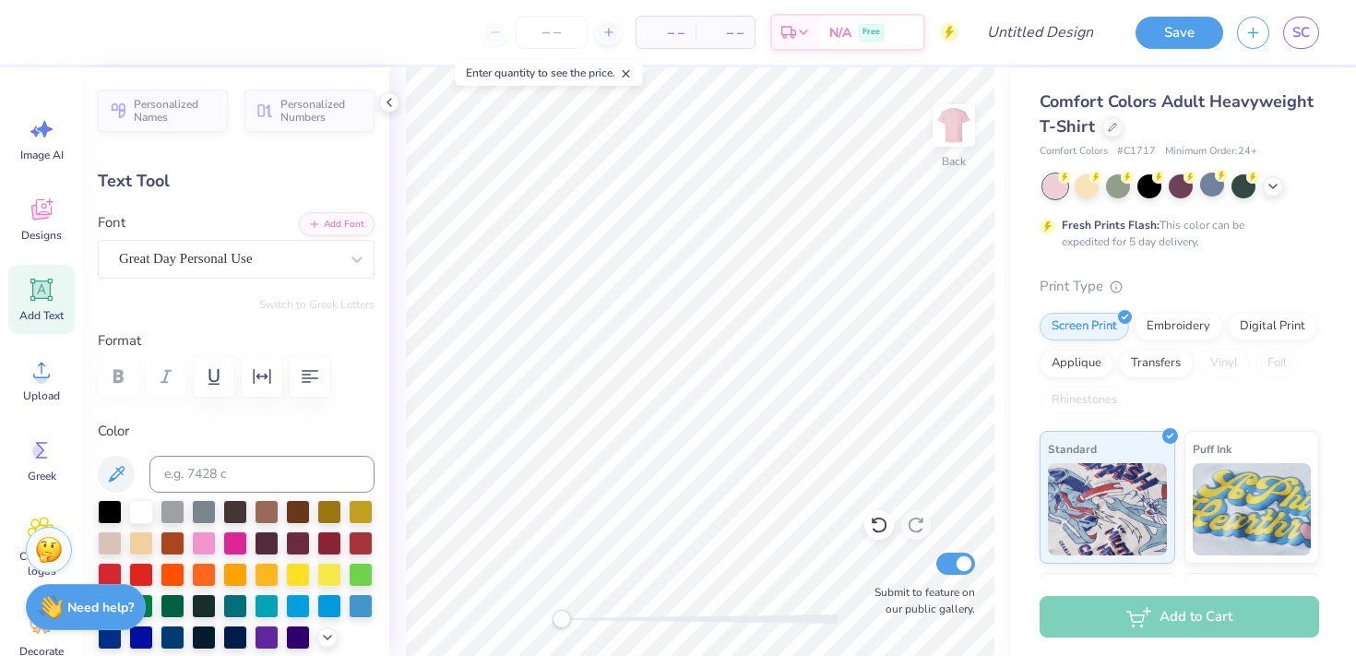
type input "0.0"
type input "4.68"
type input "0.0"
type input "5.15"
type input "0.0"
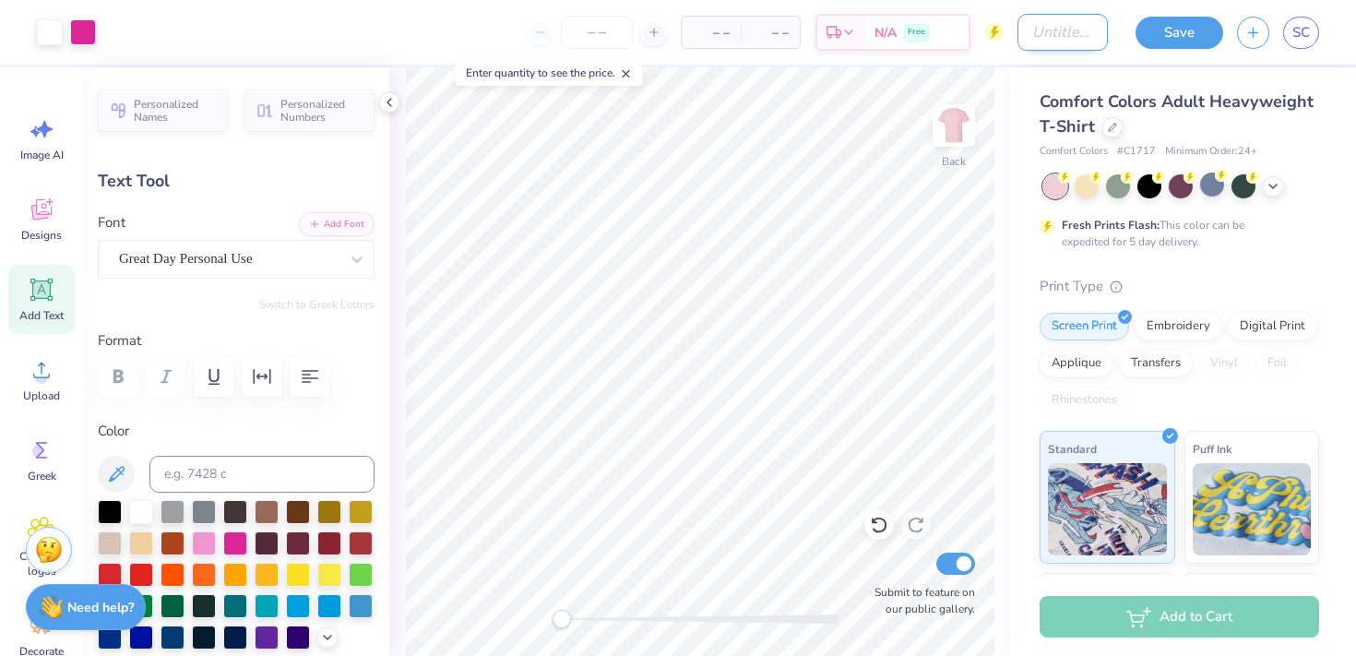
click at [1066, 24] on input "Design Title" at bounding box center [1062, 32] width 90 height 37
type input "merch"
click at [1149, 47] on div "Save" at bounding box center [1179, 33] width 88 height 32
click at [1181, 19] on button "Save" at bounding box center [1179, 33] width 88 height 32
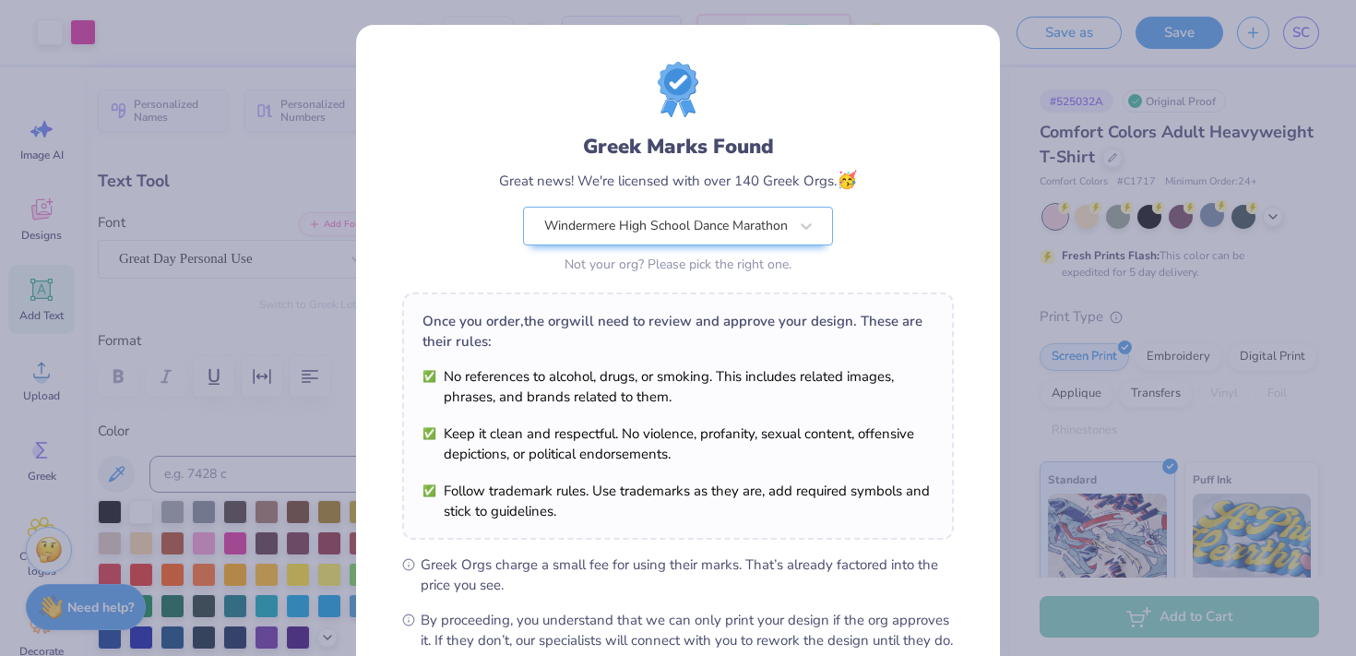
scroll to position [208, 0]
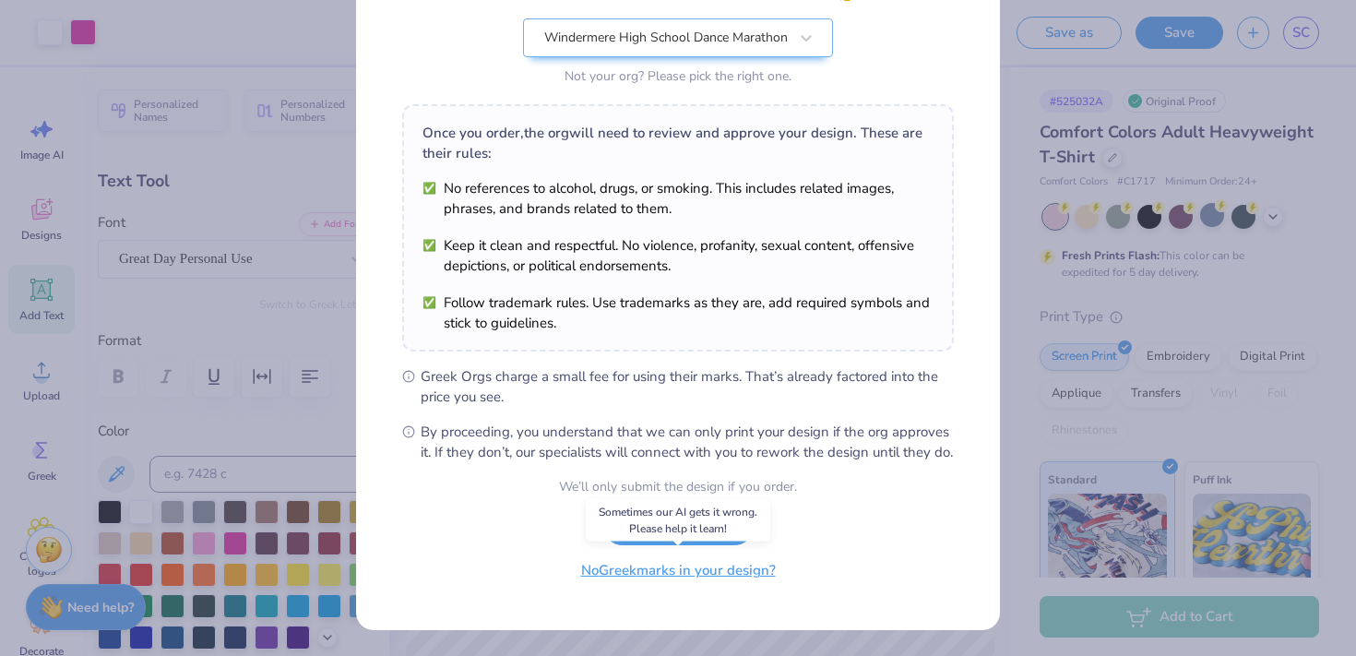
click at [671, 584] on button "No Greek marks in your design?" at bounding box center [678, 571] width 226 height 38
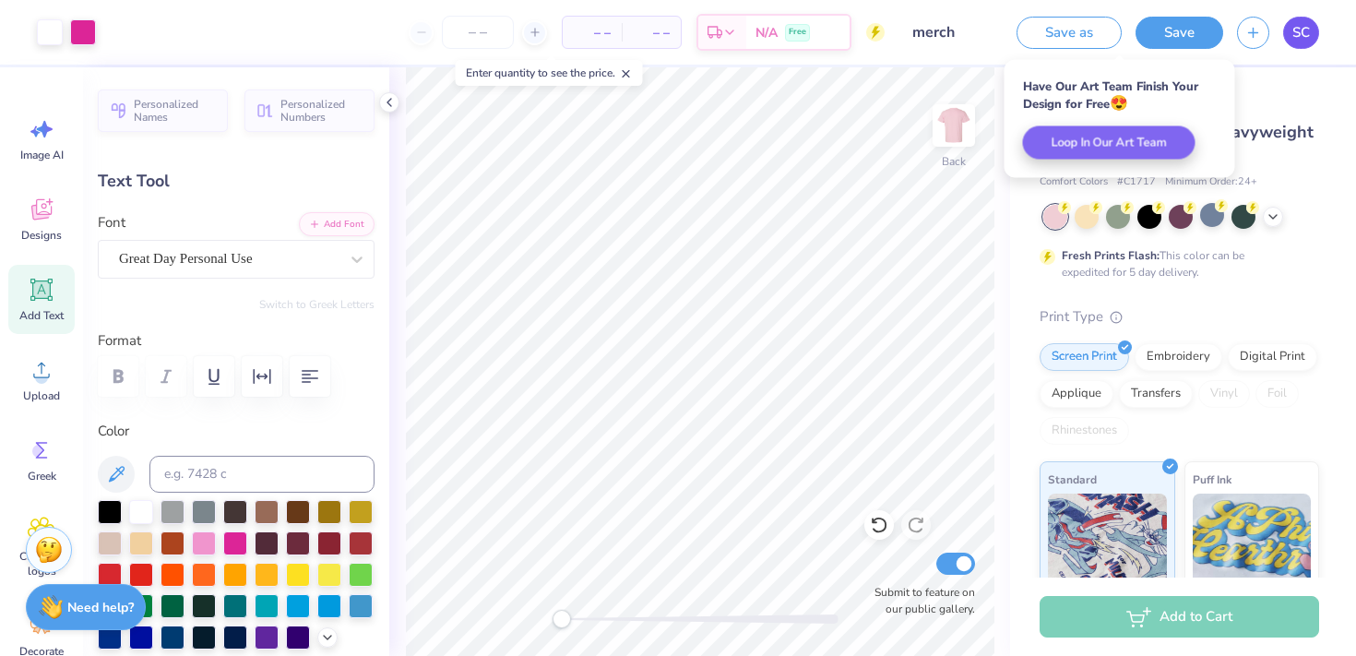
click at [1292, 40] on span "SC" at bounding box center [1301, 32] width 18 height 21
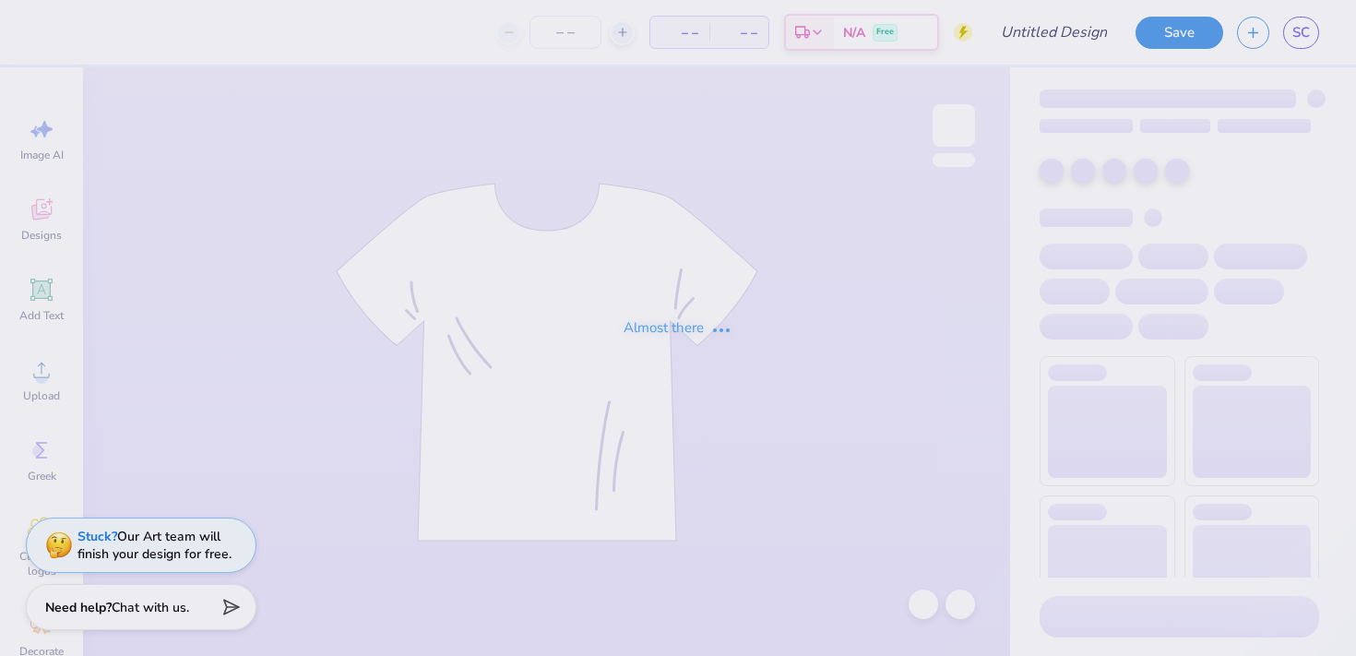
type input "merch"
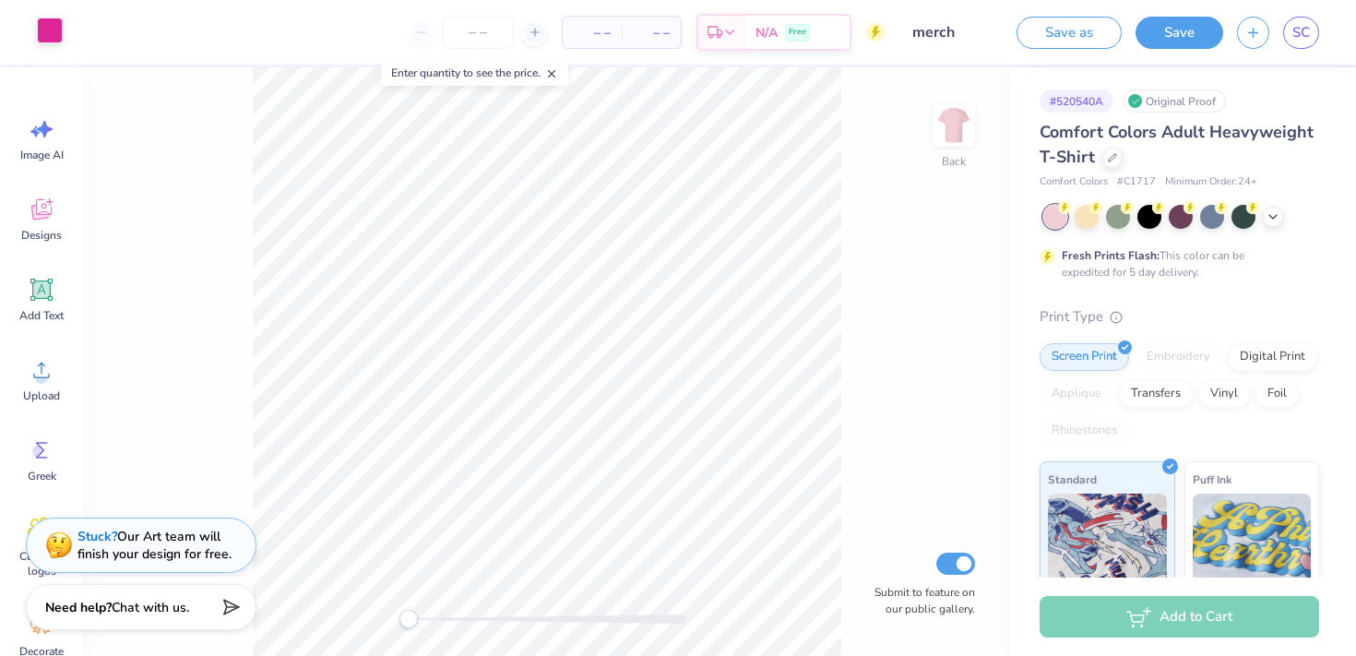
click at [54, 23] on div at bounding box center [50, 31] width 26 height 26
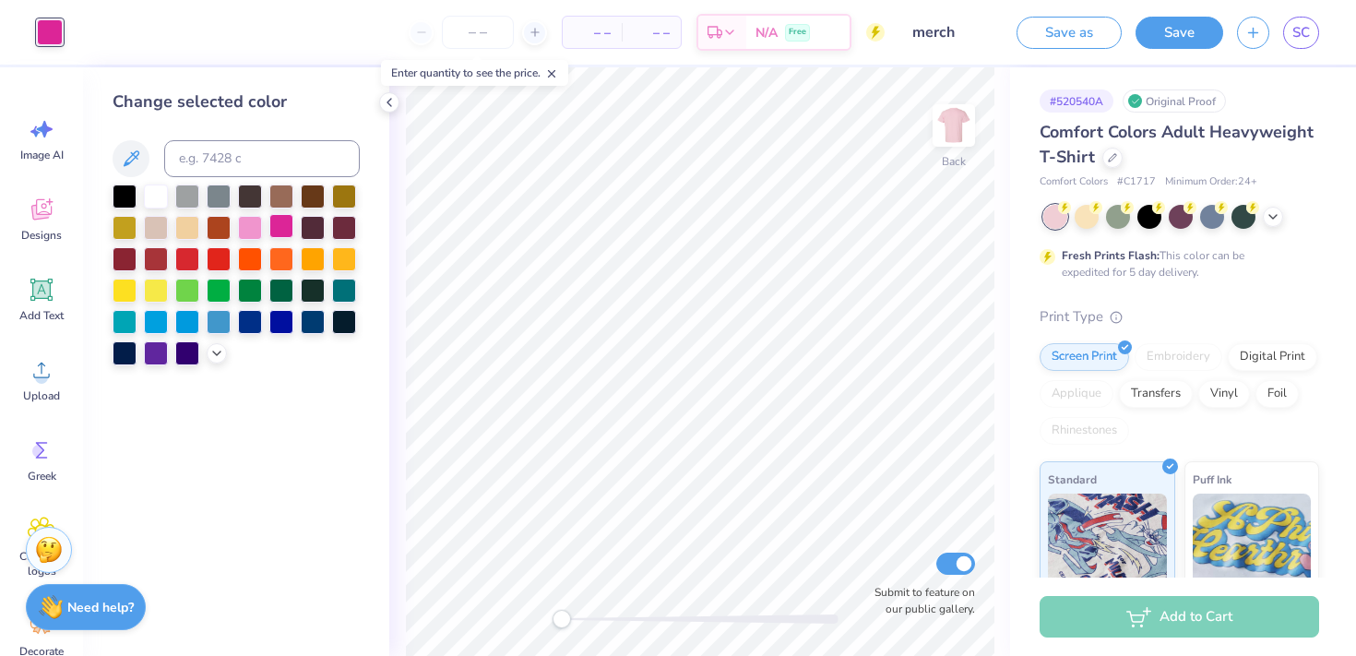
click at [293, 224] on div at bounding box center [281, 226] width 24 height 24
click at [284, 224] on div at bounding box center [281, 226] width 24 height 24
click at [213, 353] on icon at bounding box center [216, 351] width 15 height 15
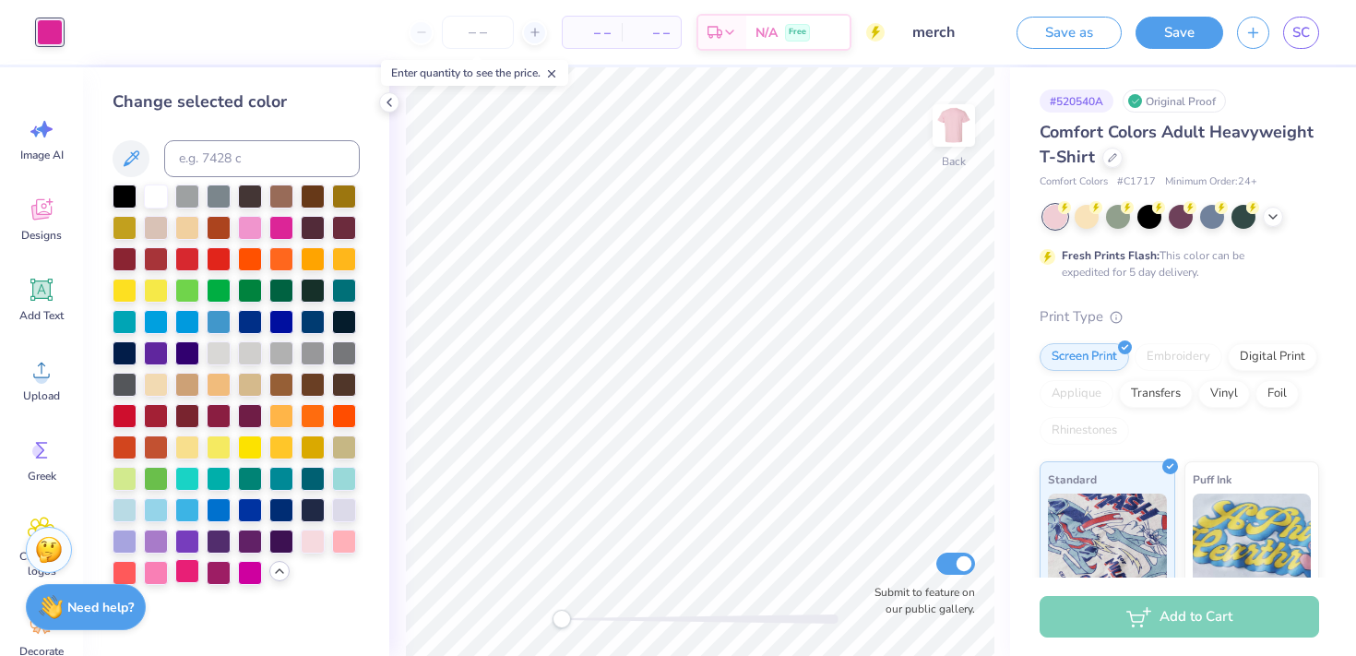
click at [185, 573] on div at bounding box center [187, 571] width 24 height 24
click at [184, 573] on div at bounding box center [187, 571] width 24 height 24
click at [1195, 29] on button "Save" at bounding box center [1179, 30] width 88 height 32
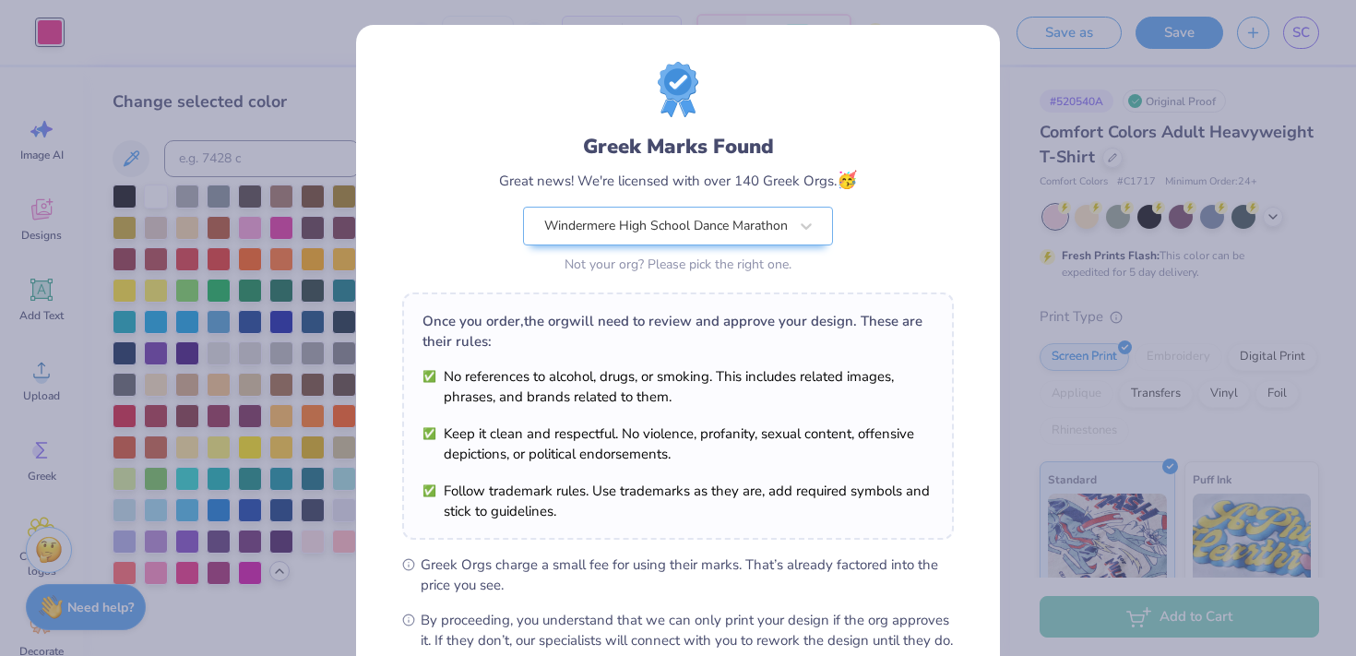
scroll to position [208, 0]
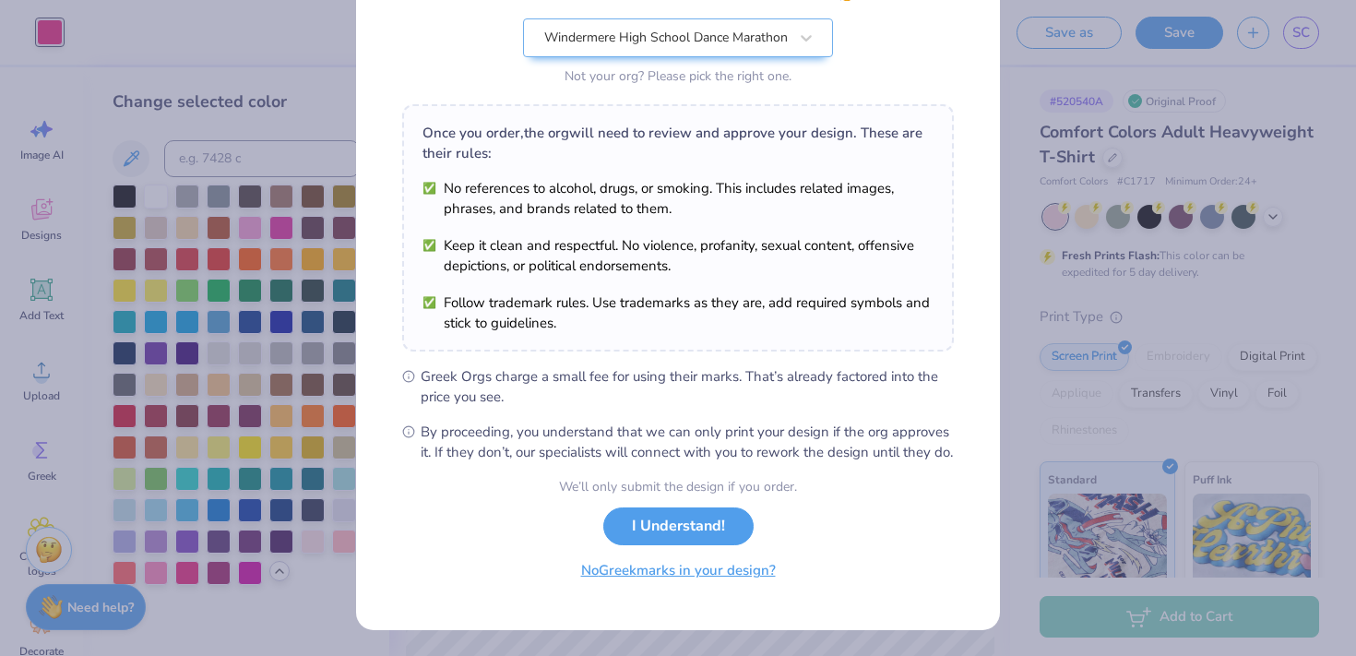
click at [614, 569] on button "No Greek marks in your design?" at bounding box center [678, 571] width 226 height 38
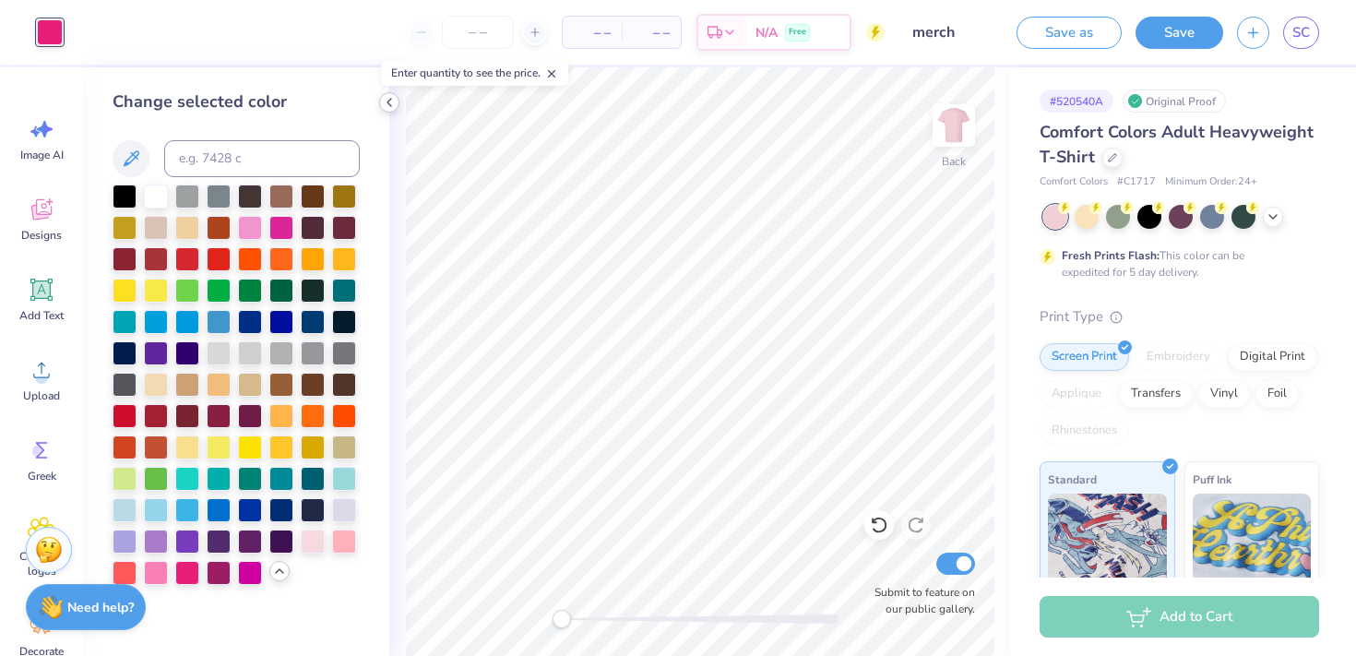
click at [392, 102] on icon at bounding box center [389, 102] width 15 height 15
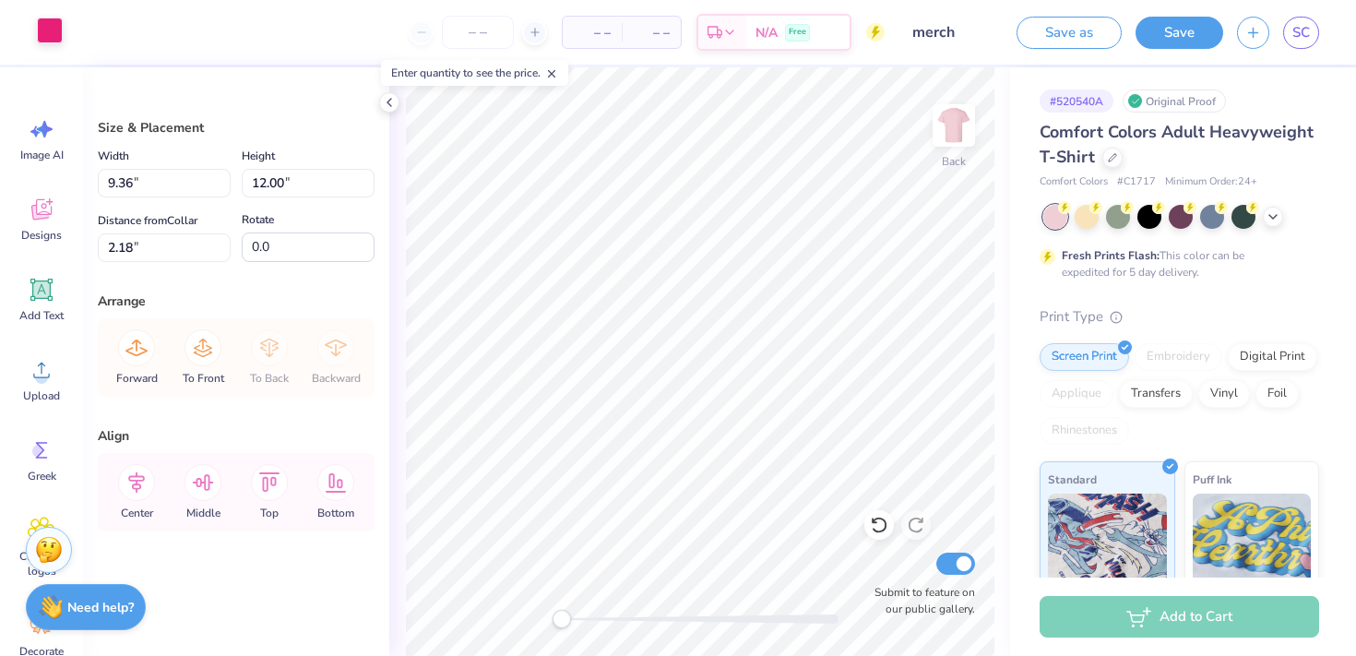
click at [48, 34] on div at bounding box center [50, 31] width 26 height 26
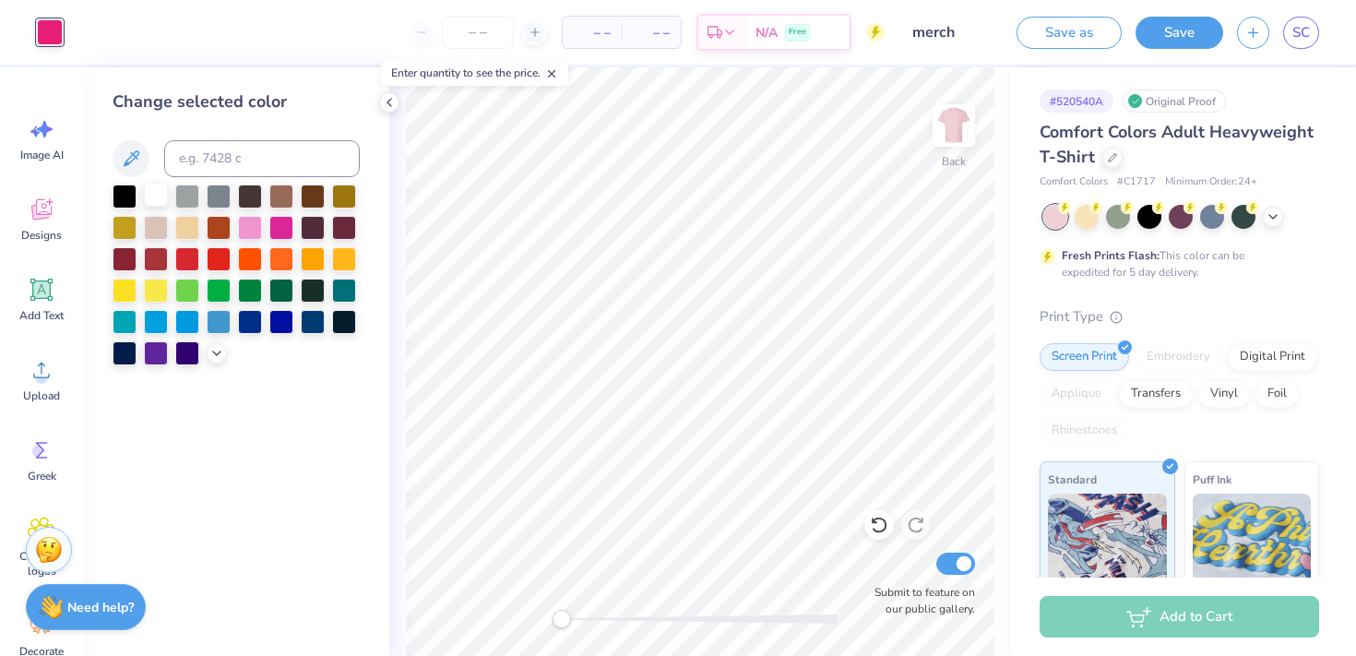
click at [160, 196] on div at bounding box center [156, 195] width 24 height 24
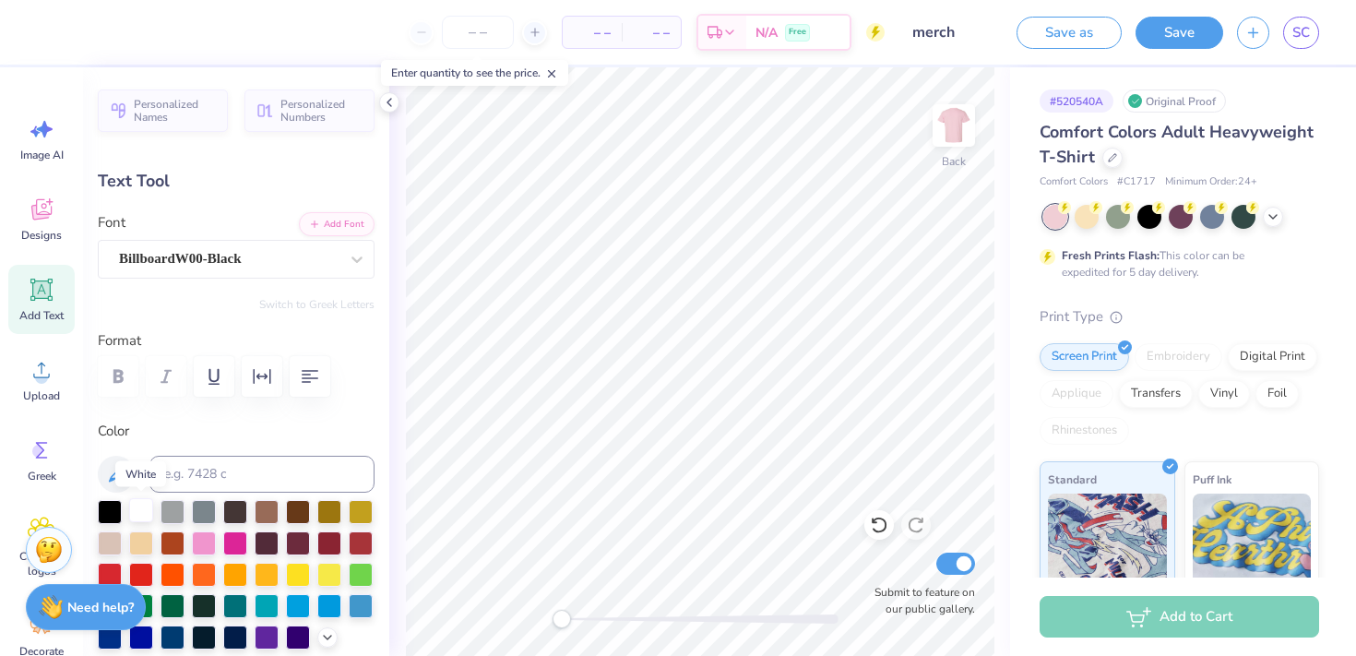
click at [145, 508] on div at bounding box center [141, 510] width 24 height 24
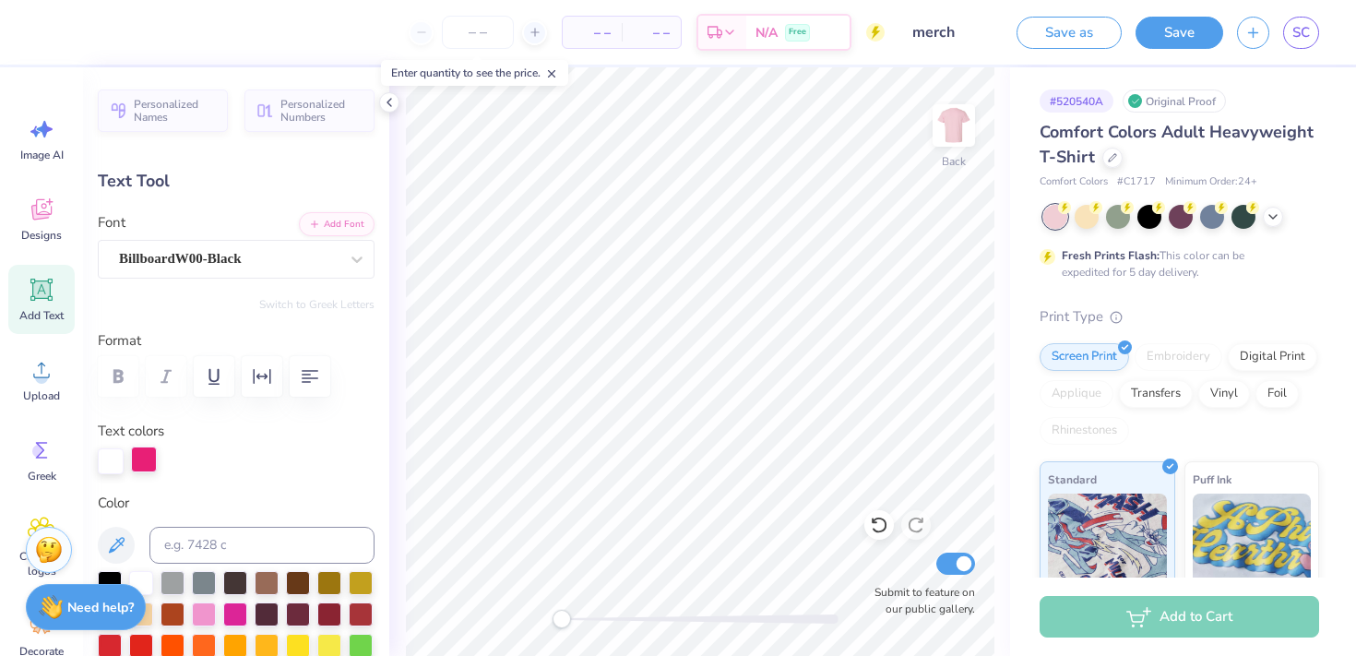
click at [142, 466] on div at bounding box center [144, 459] width 26 height 26
click at [148, 579] on div at bounding box center [141, 581] width 24 height 24
click at [1275, 221] on icon at bounding box center [1272, 215] width 15 height 15
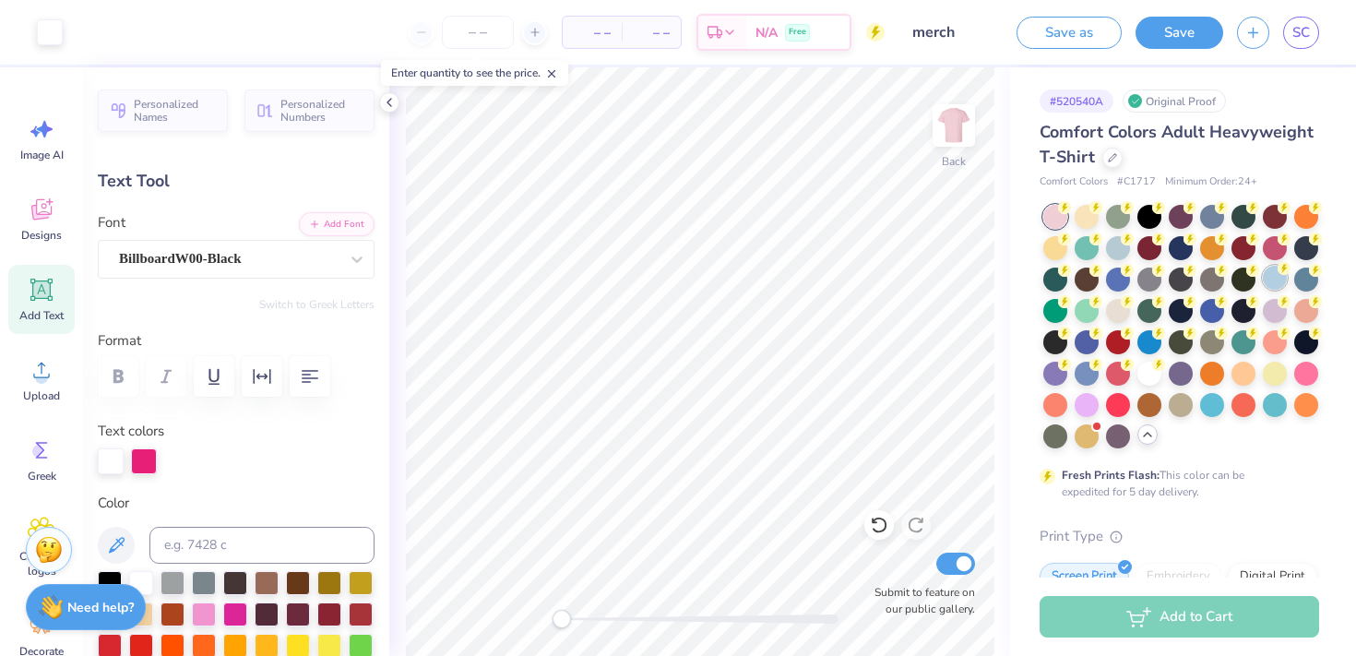
click at [1268, 285] on div at bounding box center [1275, 278] width 24 height 24
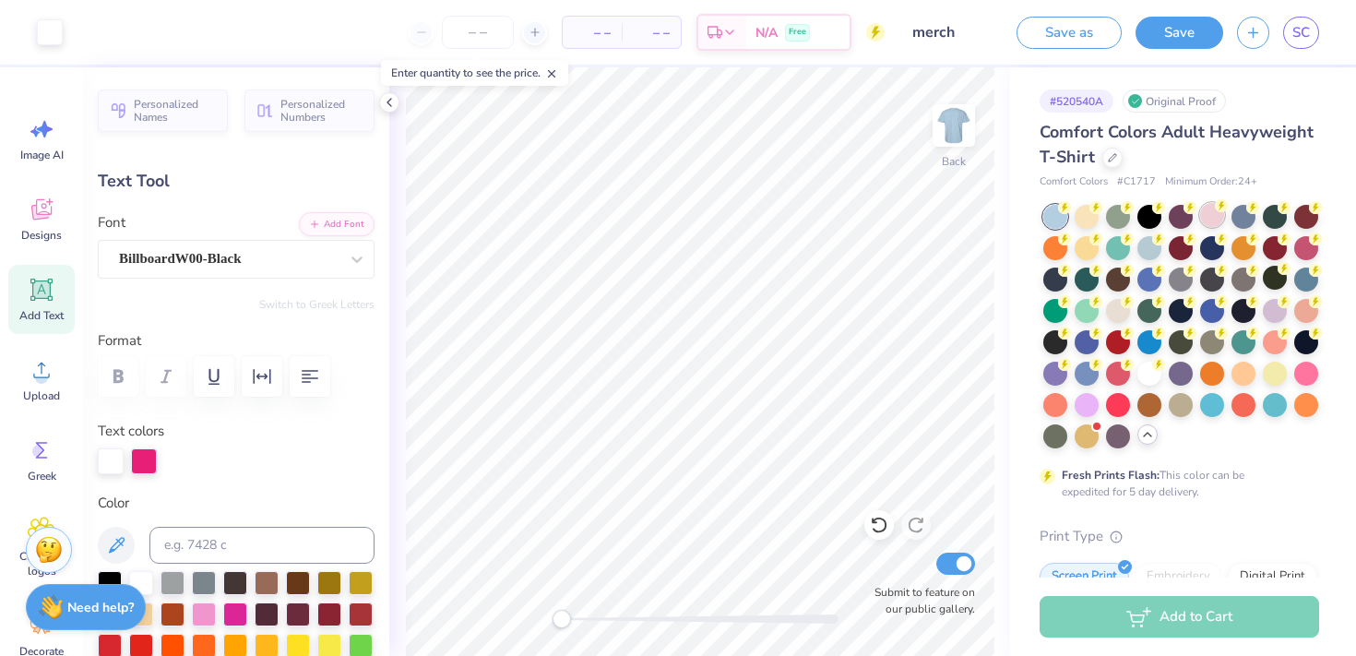
click at [1215, 217] on div at bounding box center [1212, 215] width 24 height 24
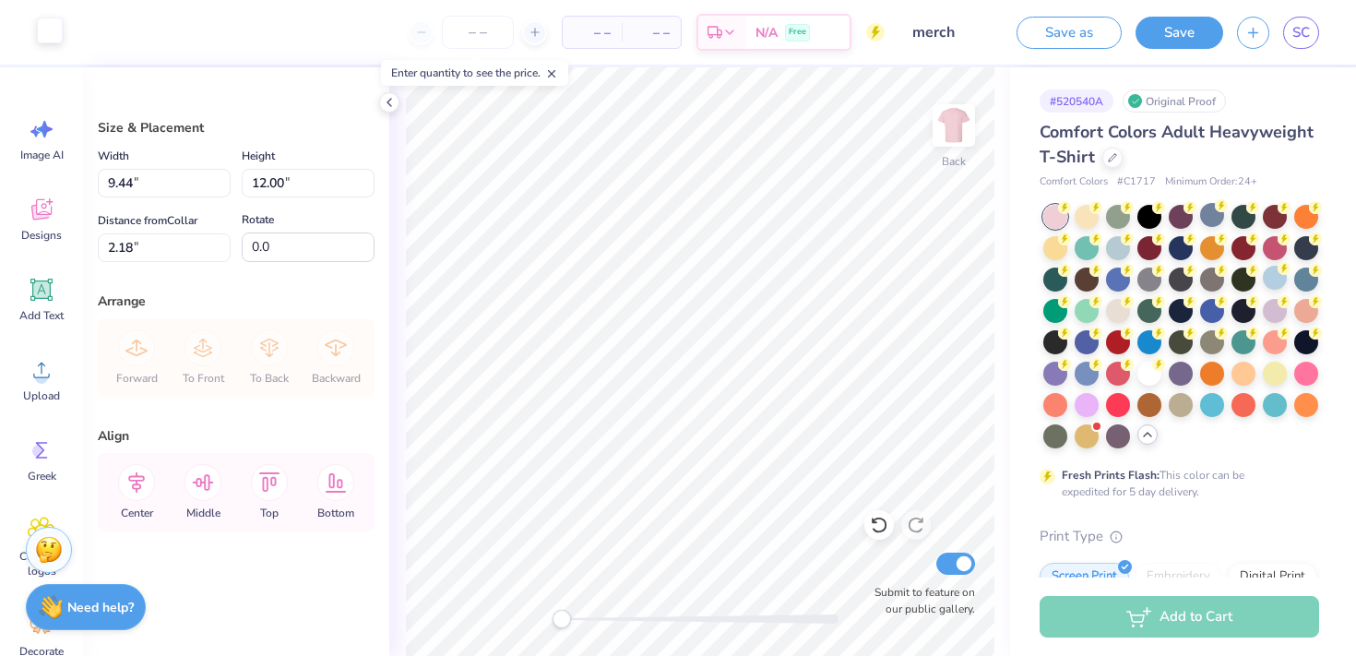
click at [54, 27] on div at bounding box center [50, 31] width 26 height 26
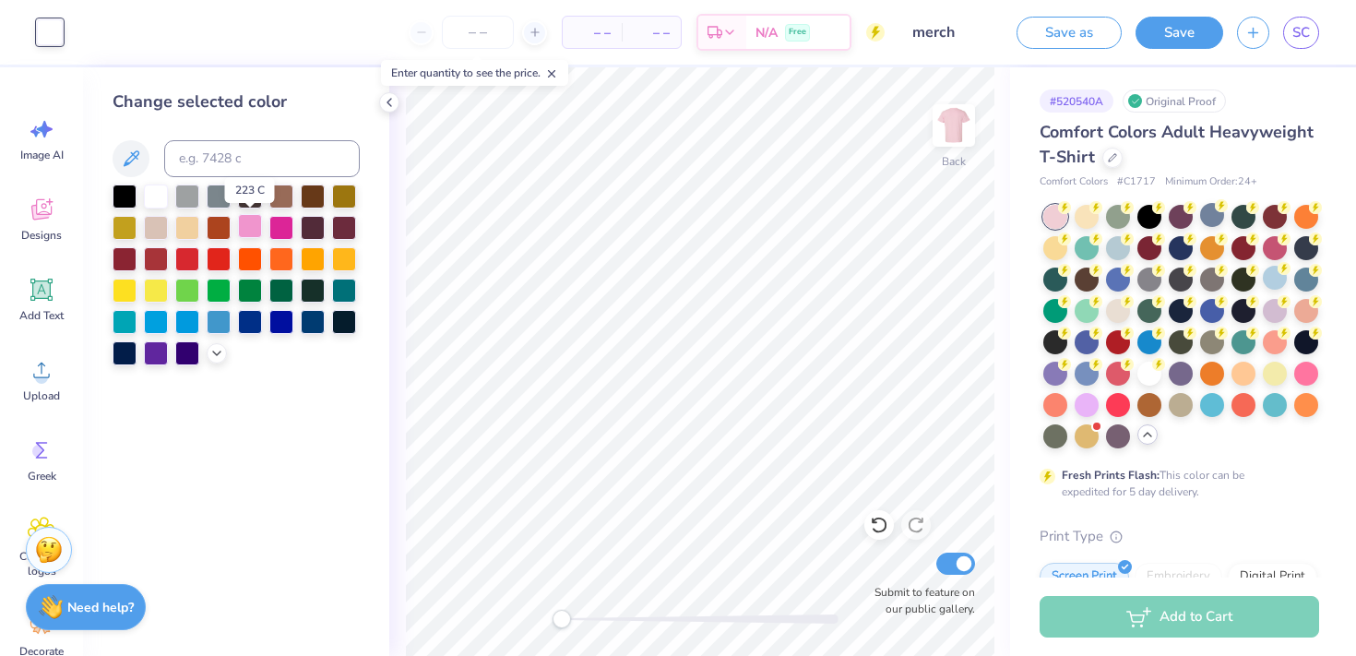
click at [247, 230] on div at bounding box center [250, 226] width 24 height 24
click at [215, 356] on icon at bounding box center [216, 351] width 15 height 15
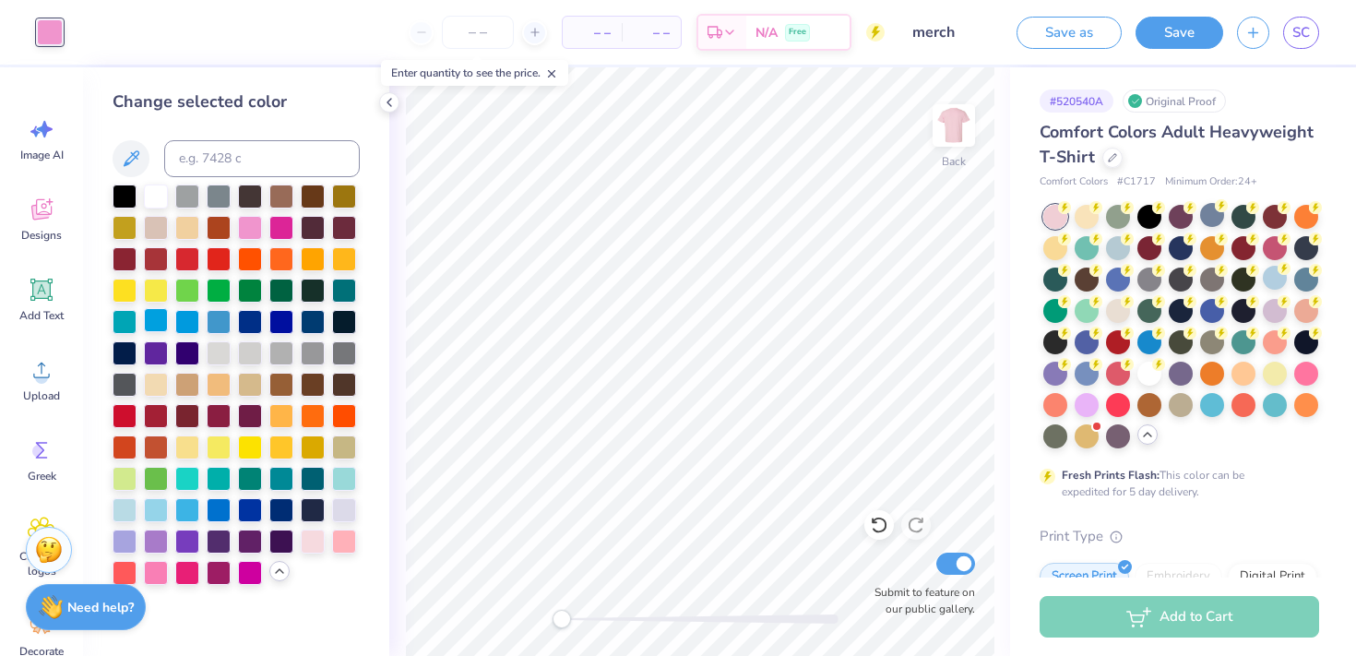
click at [154, 320] on div at bounding box center [156, 320] width 24 height 24
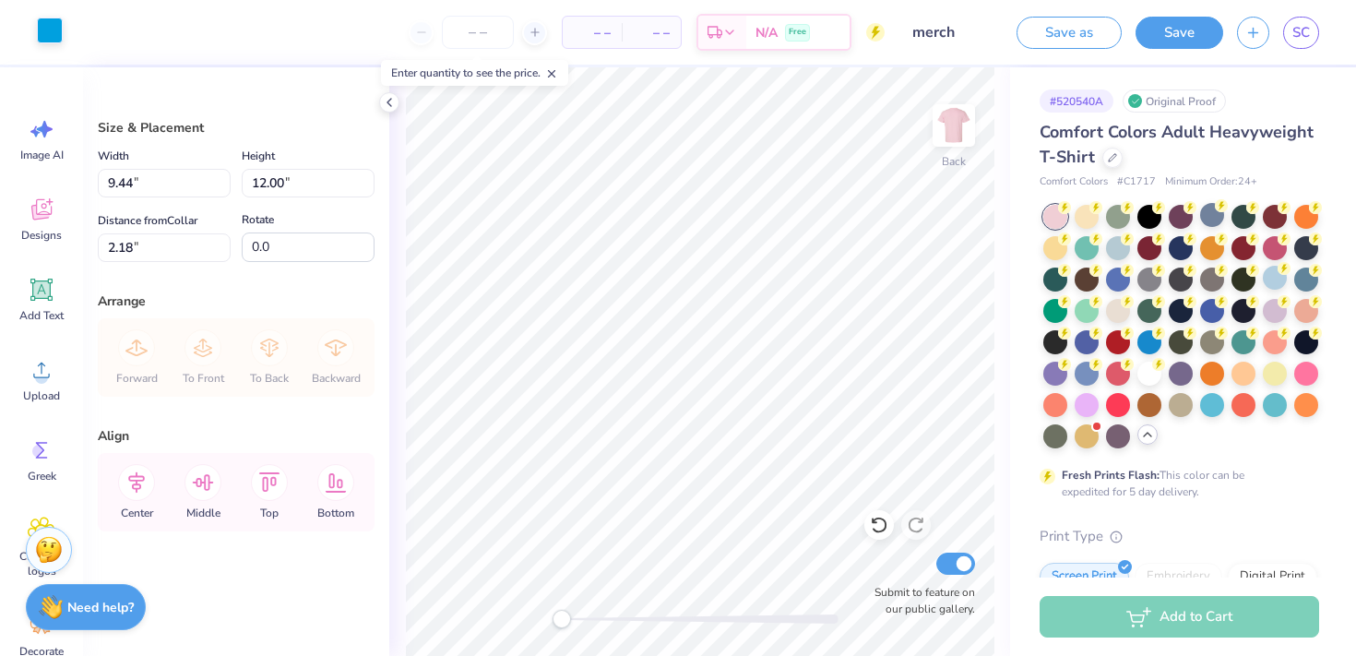
click at [42, 43] on div at bounding box center [50, 31] width 26 height 26
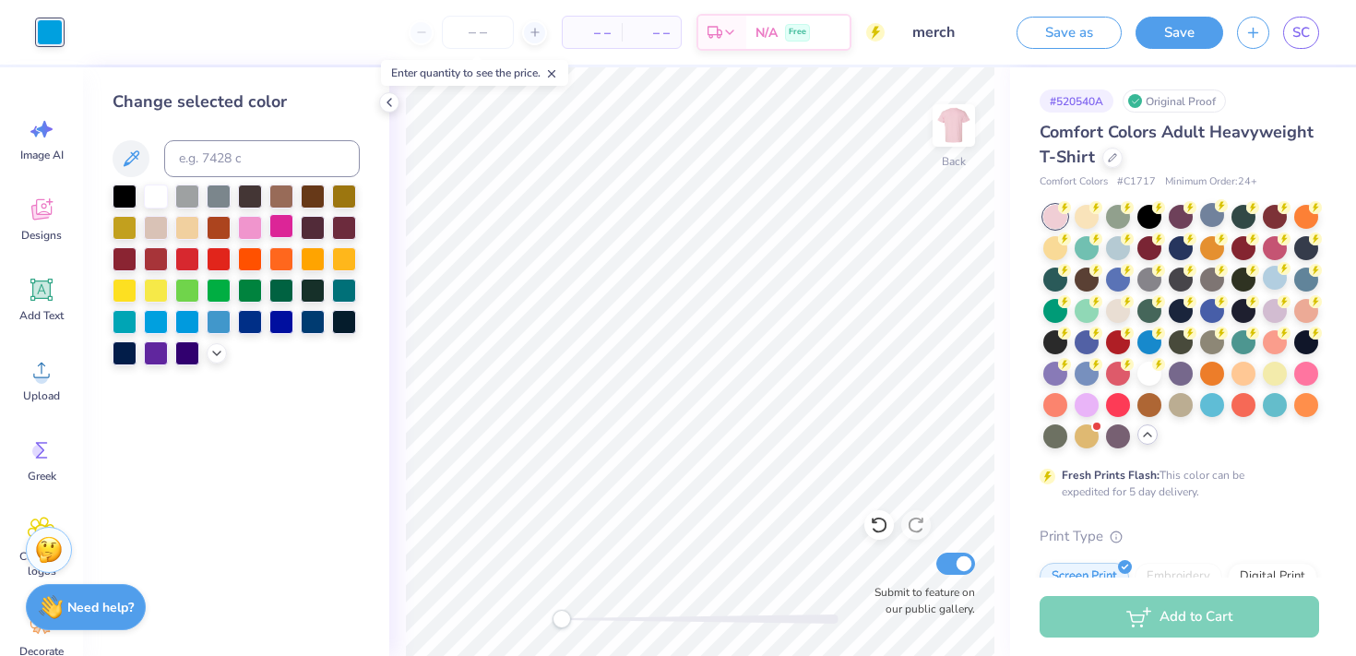
click at [291, 230] on div at bounding box center [281, 226] width 24 height 24
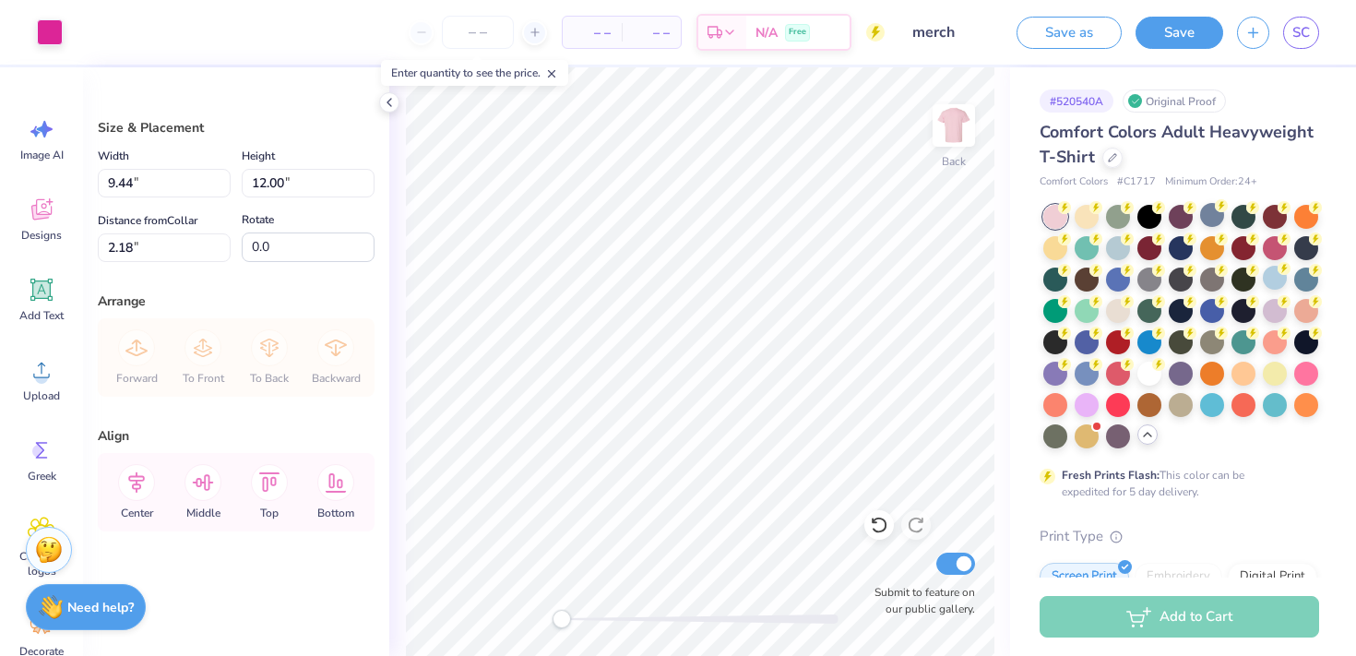
click at [65, 33] on div "Art colors – – Per Item – – Total Est. Delivery N/A Free Design Title merch Sav…" at bounding box center [678, 32] width 1356 height 65
click at [52, 49] on div "Art colors" at bounding box center [31, 32] width 63 height 65
click at [52, 35] on div at bounding box center [50, 31] width 26 height 26
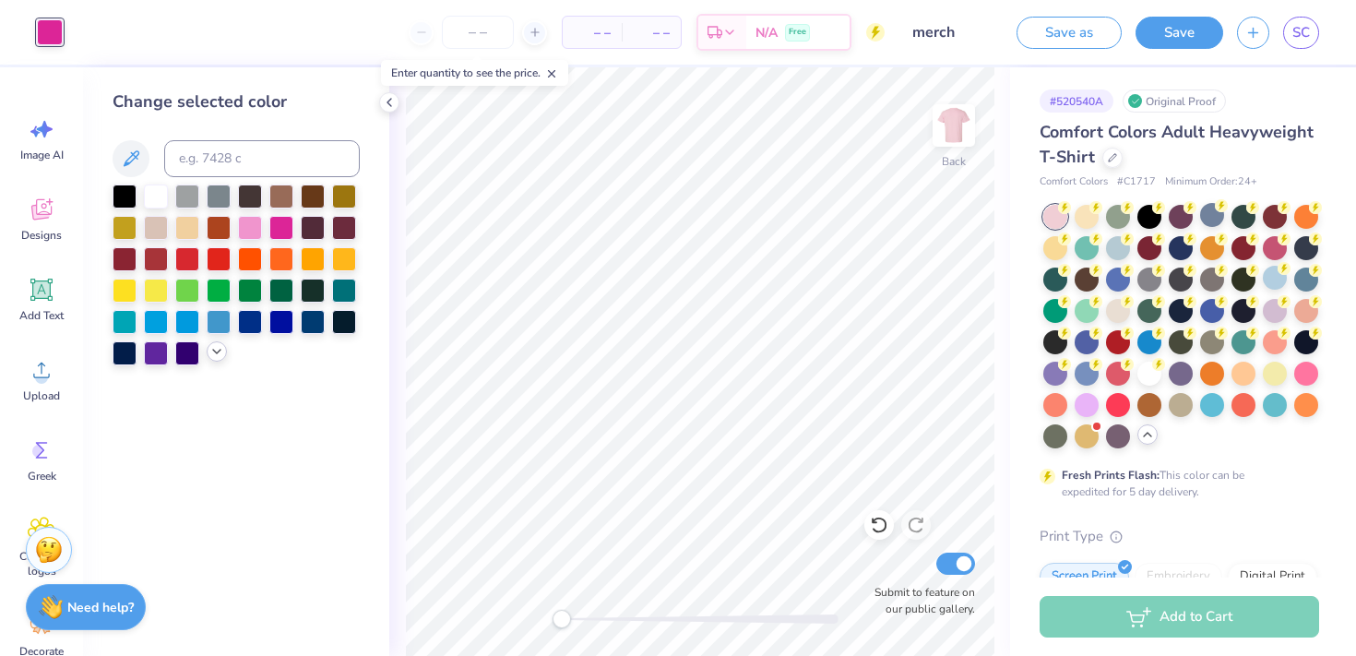
click at [213, 350] on icon at bounding box center [216, 351] width 15 height 15
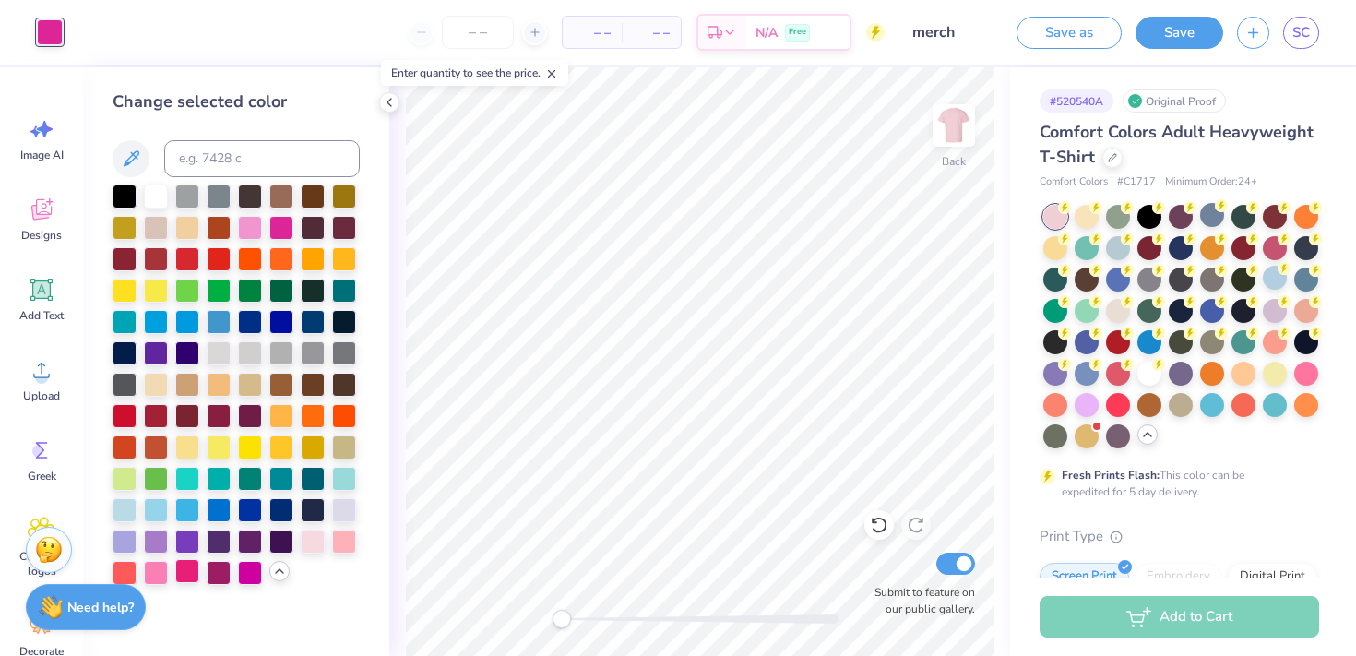
click at [183, 576] on div at bounding box center [187, 571] width 24 height 24
